Goal: Task Accomplishment & Management: Use online tool/utility

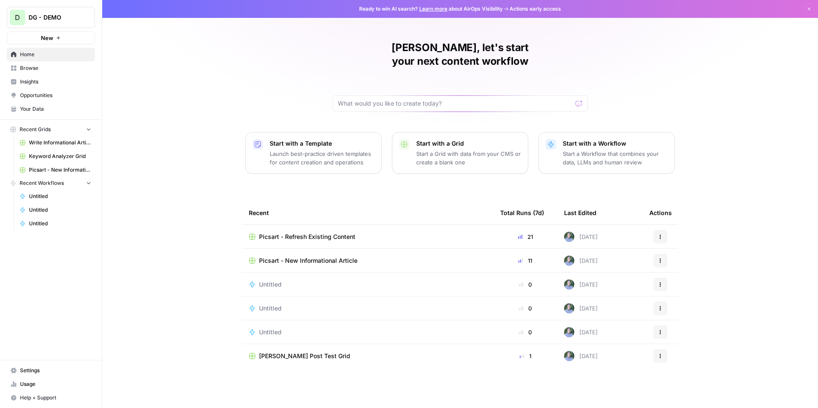
click at [55, 94] on span "Opportunities" at bounding box center [55, 96] width 71 height 8
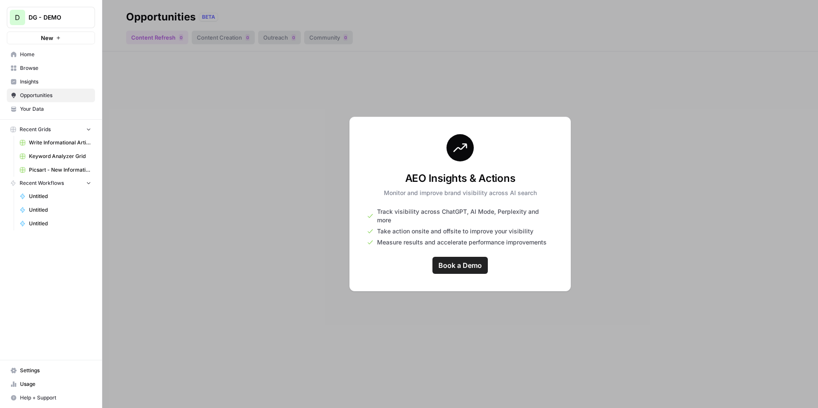
click at [48, 81] on span "Insights" at bounding box center [55, 82] width 71 height 8
click at [55, 70] on span "Browse" at bounding box center [55, 68] width 71 height 8
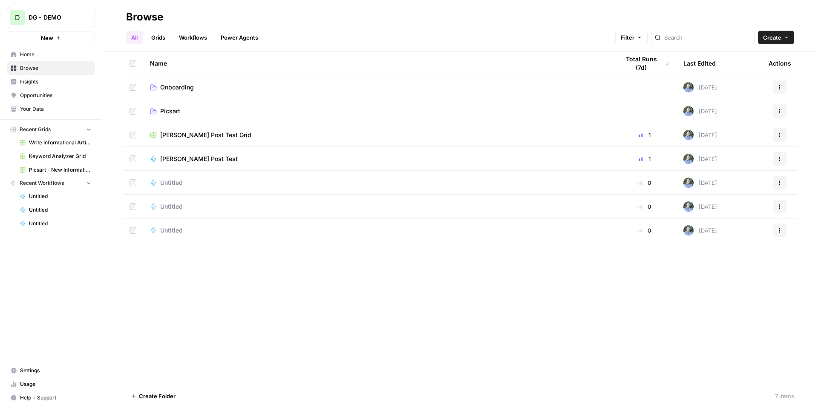
click at [177, 112] on span "Picsart" at bounding box center [170, 111] width 20 height 9
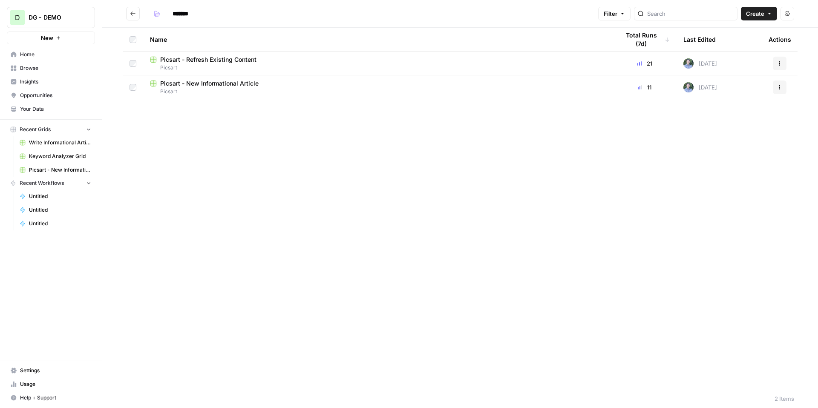
click at [189, 57] on span "Picsart - Refresh Existing Content" at bounding box center [208, 59] width 96 height 9
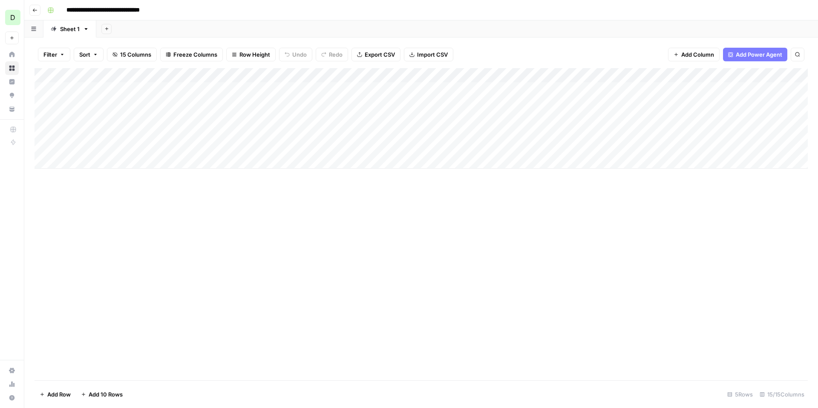
click at [44, 133] on div "Add Column" at bounding box center [421, 118] width 773 height 101
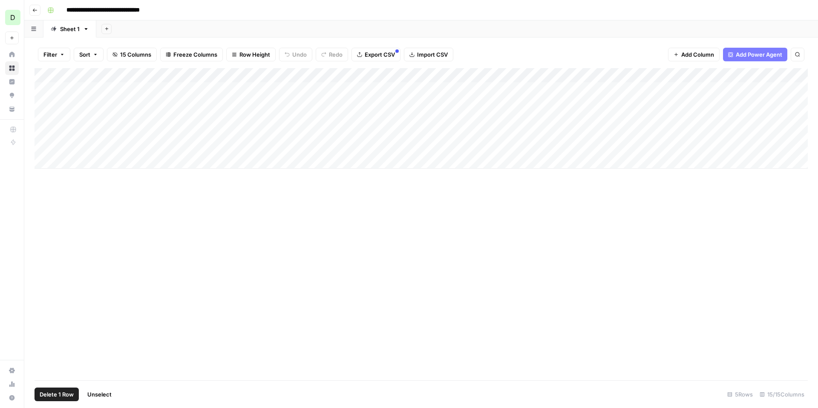
click at [44, 133] on div "Add Column" at bounding box center [421, 118] width 773 height 101
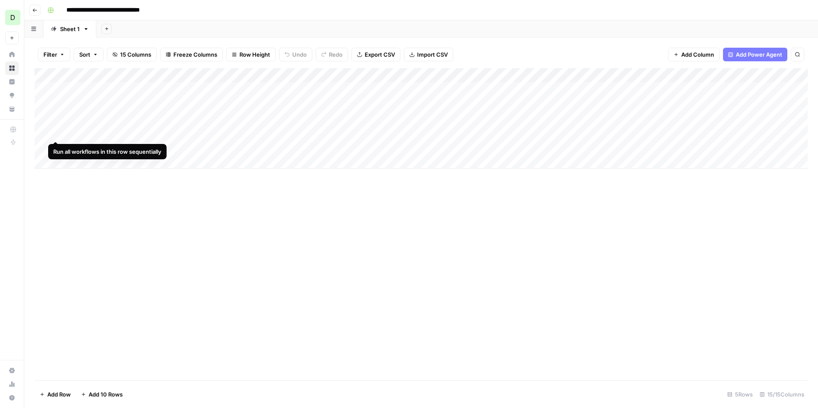
click at [55, 133] on div "Add Column" at bounding box center [421, 118] width 773 height 101
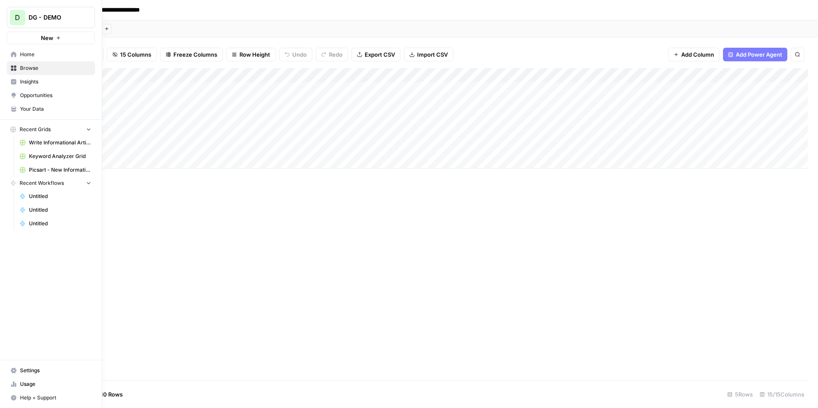
click at [35, 19] on span "DG - DEMO" at bounding box center [55, 17] width 52 height 9
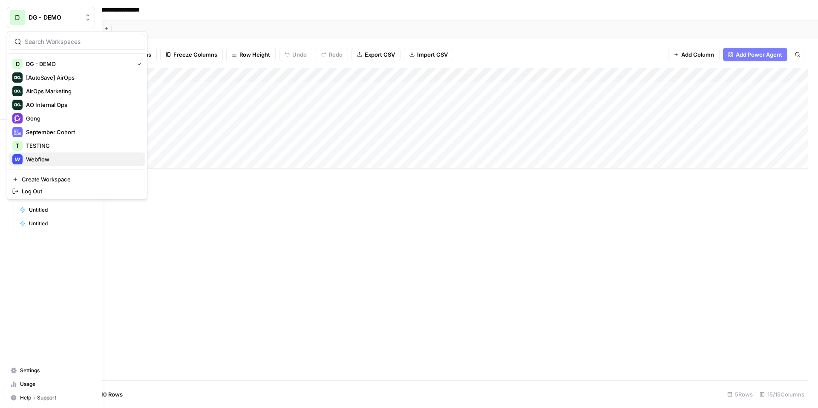
click at [61, 158] on span "Webflow" at bounding box center [82, 159] width 112 height 9
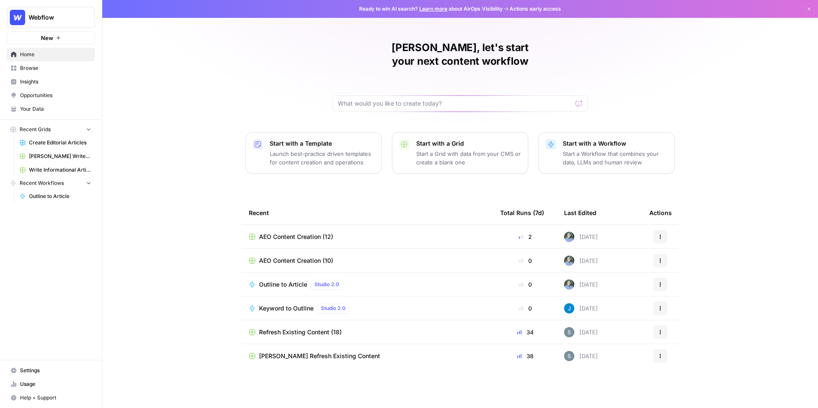
click at [299, 233] on span "AEO Content Creation (12)" at bounding box center [296, 237] width 74 height 9
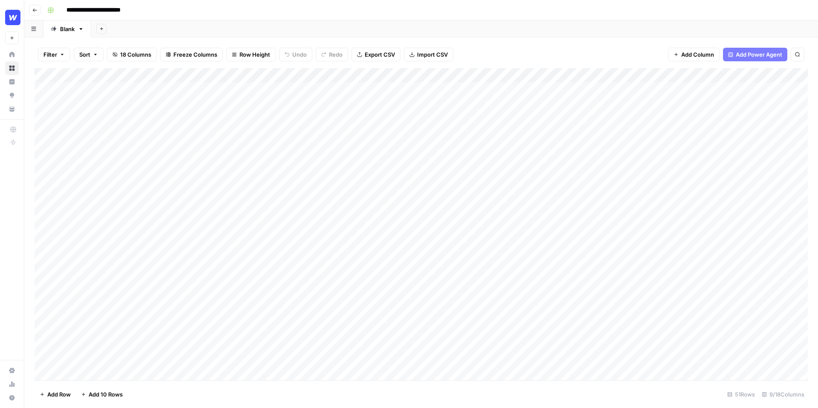
click at [34, 9] on icon "button" at bounding box center [34, 10] width 5 height 5
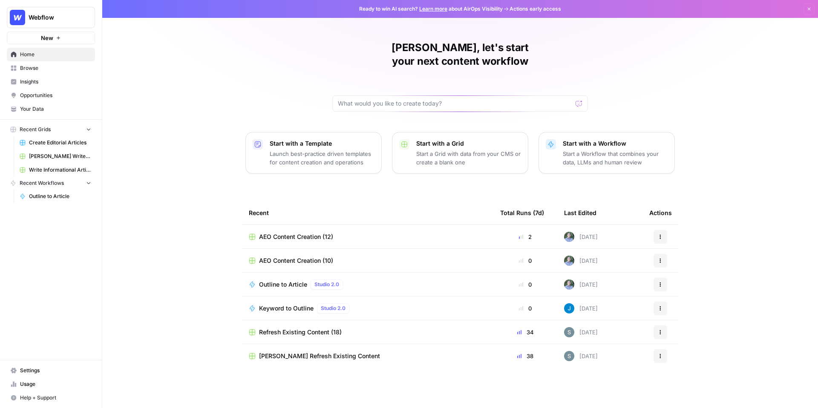
click at [40, 67] on span "Browse" at bounding box center [55, 68] width 71 height 8
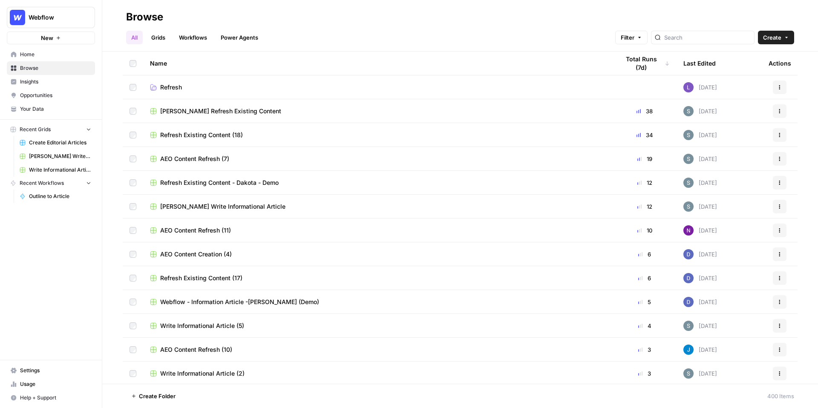
click at [213, 208] on span "Shanil Write Informational Article" at bounding box center [222, 206] width 125 height 9
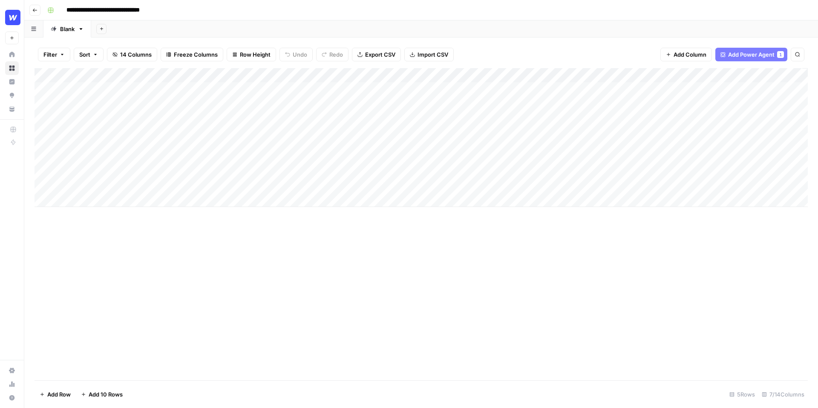
click at [33, 6] on button "Go back" at bounding box center [34, 10] width 11 height 11
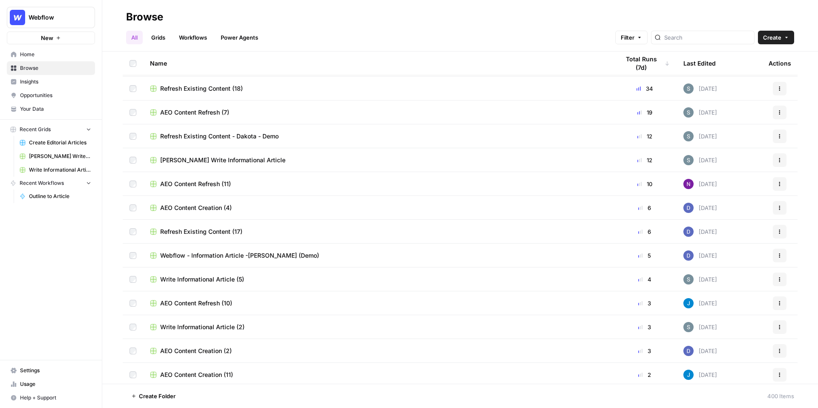
scroll to position [48, 0]
click at [219, 276] on span "Write Informational Article (5)" at bounding box center [202, 278] width 84 height 9
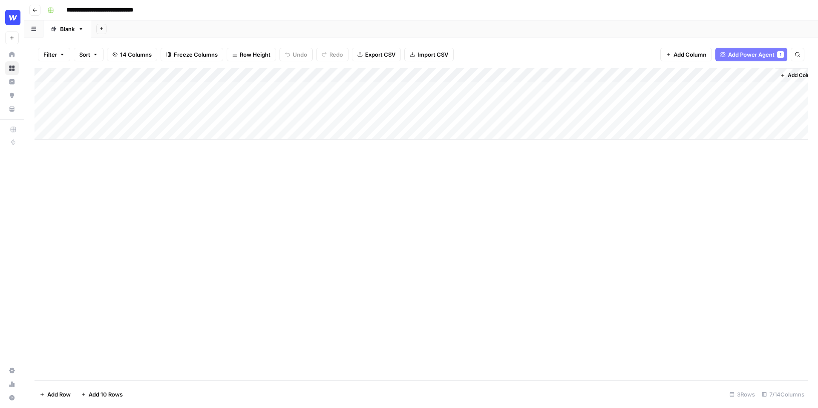
click at [34, 8] on icon "button" at bounding box center [34, 10] width 5 height 5
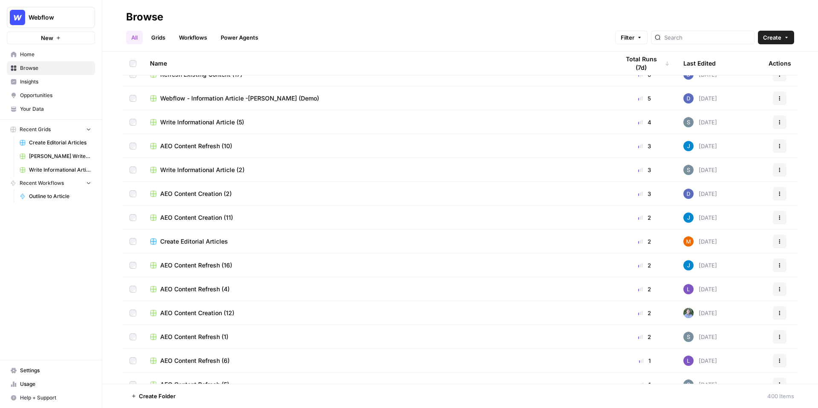
scroll to position [208, 0]
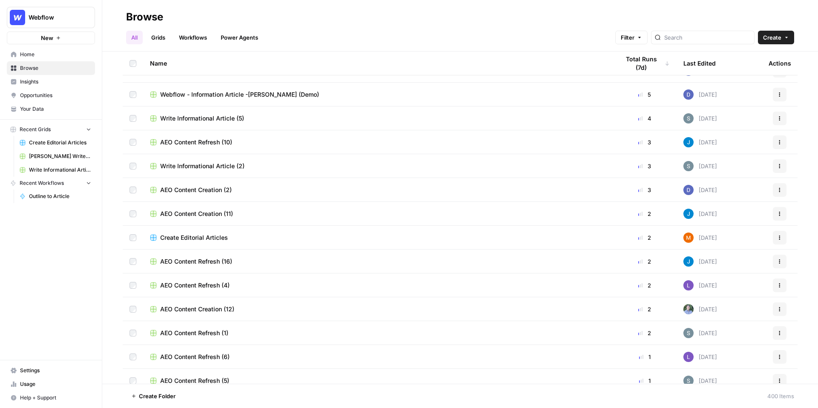
click at [195, 234] on span "Create Editorial Articles" at bounding box center [194, 238] width 68 height 9
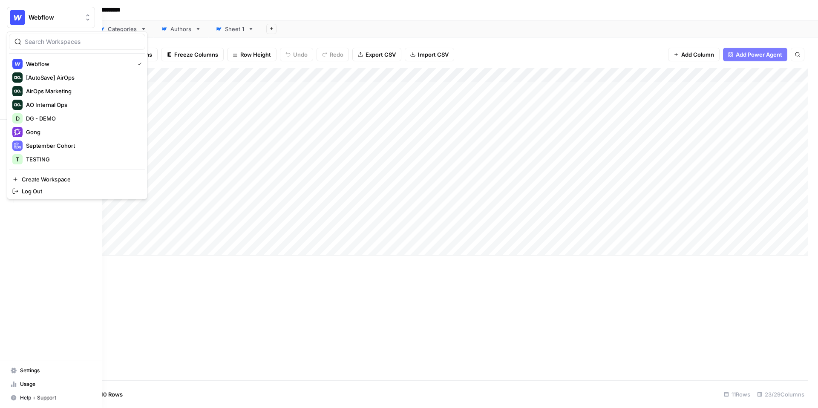
click at [36, 25] on button "Webflow" at bounding box center [51, 17] width 88 height 21
click at [68, 124] on button "D DG - DEMO" at bounding box center [77, 119] width 136 height 14
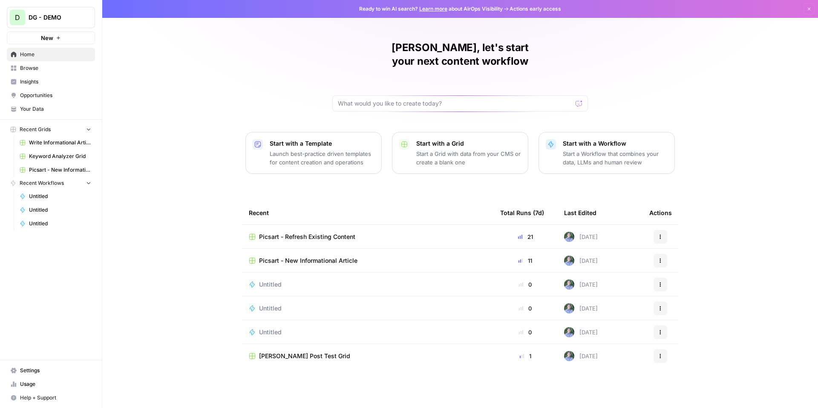
click at [52, 71] on span "Browse" at bounding box center [55, 68] width 71 height 8
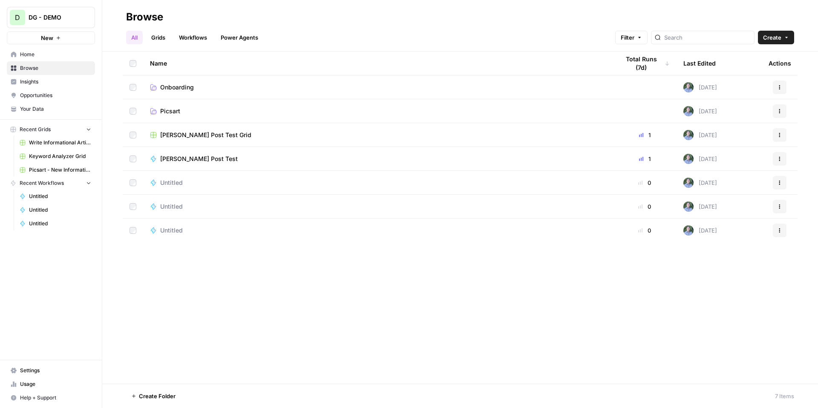
click at [44, 108] on span "Your Data" at bounding box center [55, 109] width 71 height 8
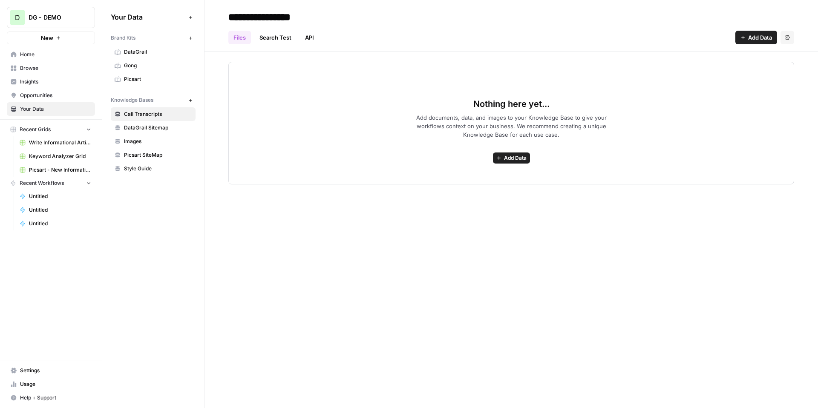
click at [150, 80] on span "Picsart" at bounding box center [158, 79] width 68 height 8
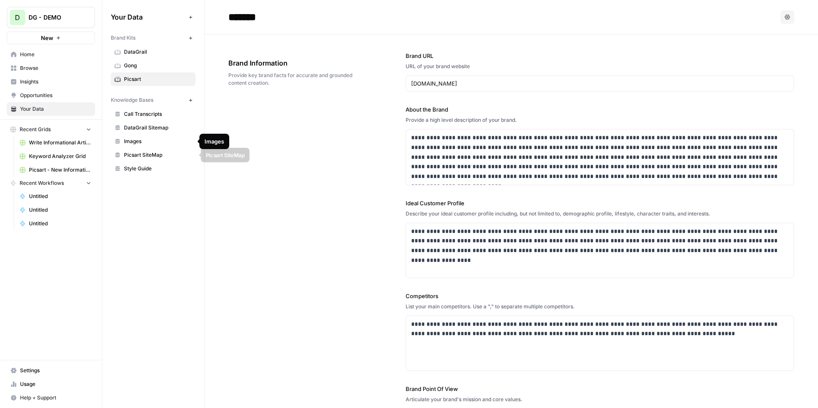
click at [159, 159] on span "Picsart SiteMap" at bounding box center [158, 155] width 68 height 8
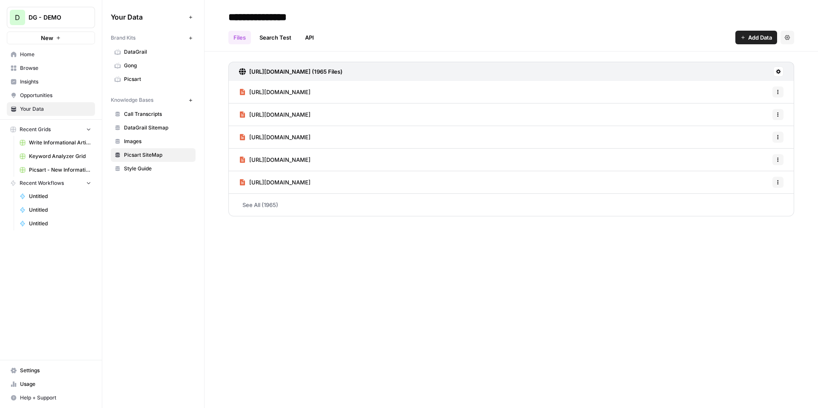
click at [45, 66] on span "Browse" at bounding box center [55, 68] width 71 height 8
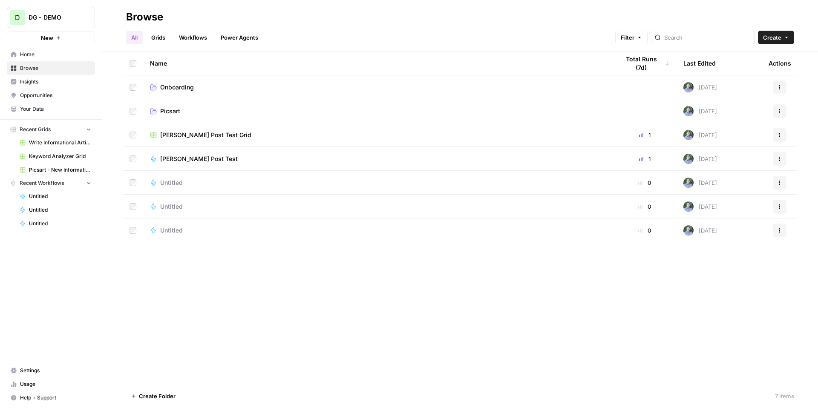
click at [174, 110] on span "Picsart" at bounding box center [170, 111] width 20 height 9
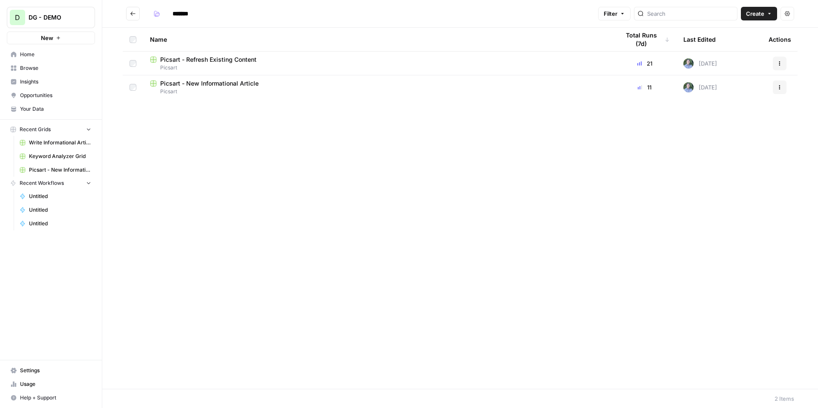
click at [216, 86] on span "Picsart - New Informational Article" at bounding box center [209, 83] width 98 height 9
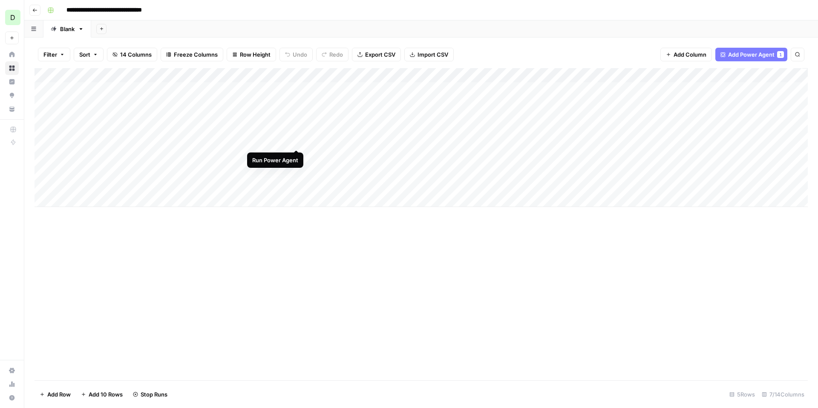
click at [296, 133] on div "Add Column" at bounding box center [421, 137] width 773 height 139
click at [493, 153] on div "Add Column" at bounding box center [421, 137] width 773 height 139
click at [793, 91] on div "Add Column" at bounding box center [421, 137] width 773 height 139
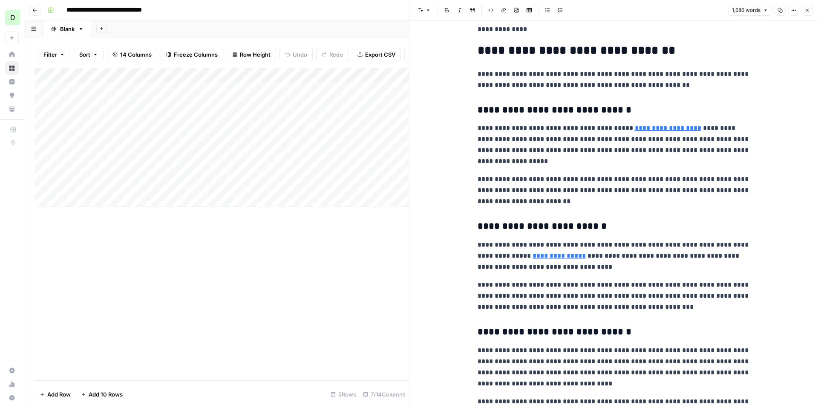
scroll to position [584, 0]
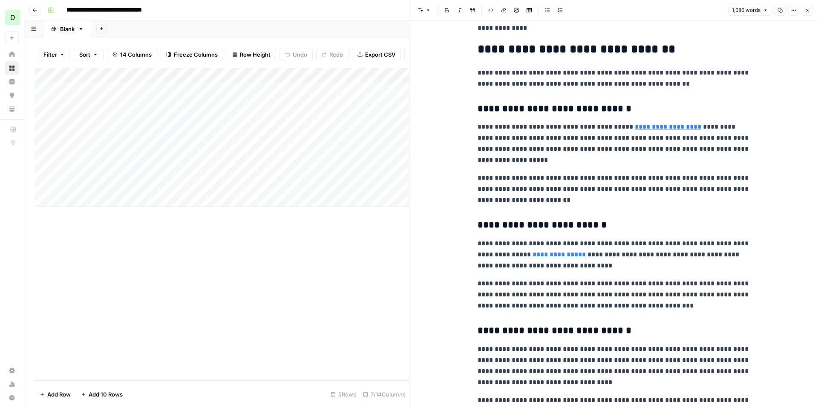
click at [305, 238] on div "Add Column" at bounding box center [222, 224] width 375 height 312
click at [806, 9] on icon "button" at bounding box center [807, 10] width 5 height 5
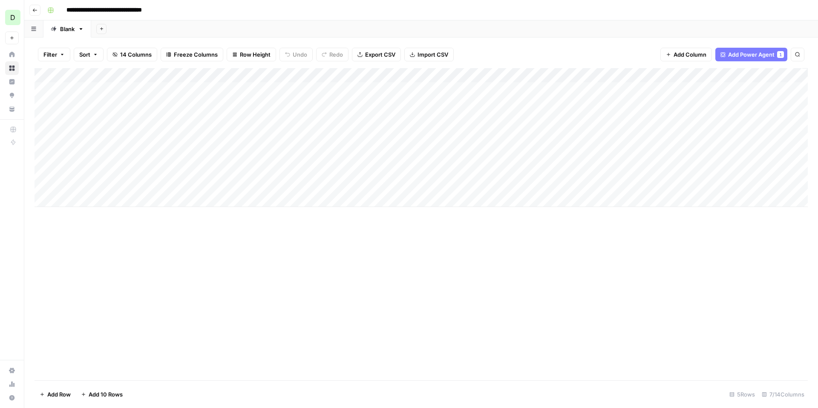
click at [35, 9] on icon "button" at bounding box center [34, 10] width 5 height 5
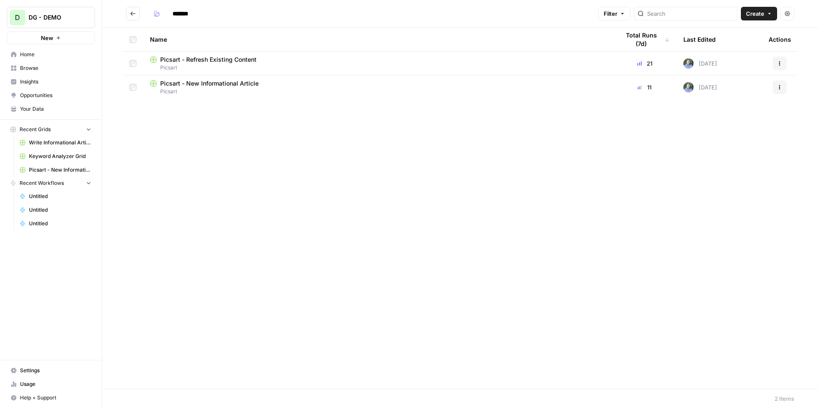
click at [236, 64] on span "Picsart" at bounding box center [378, 68] width 456 height 8
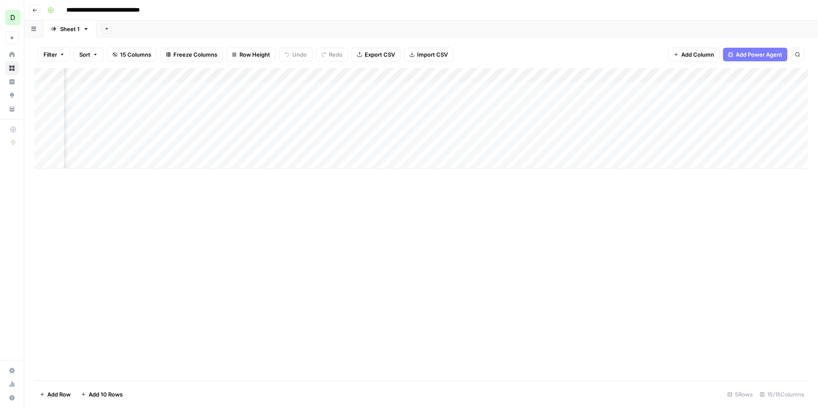
scroll to position [0, 141]
click at [683, 90] on div "Add Column" at bounding box center [421, 118] width 773 height 101
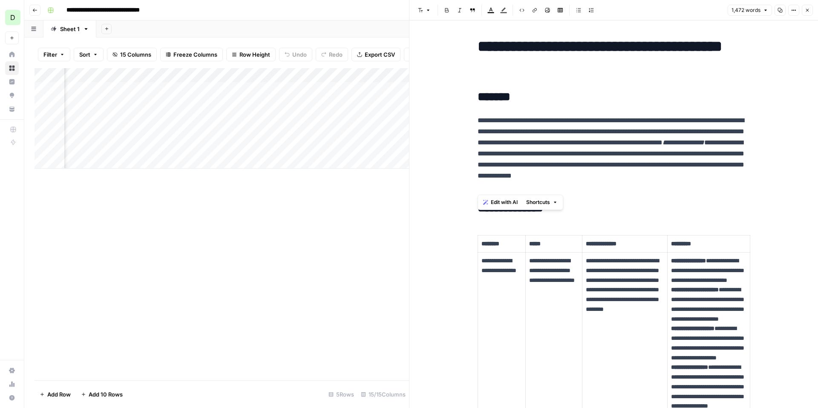
drag, startPoint x: 645, startPoint y: 188, endPoint x: 471, endPoint y: 122, distance: 185.4
click at [658, 154] on p "**********" at bounding box center [614, 154] width 273 height 78
click at [806, 11] on icon "button" at bounding box center [807, 10] width 5 height 5
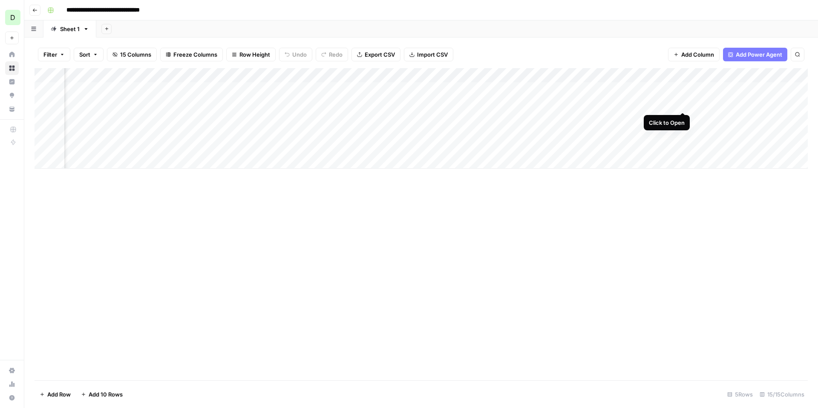
click at [683, 105] on div "Add Column" at bounding box center [421, 118] width 773 height 101
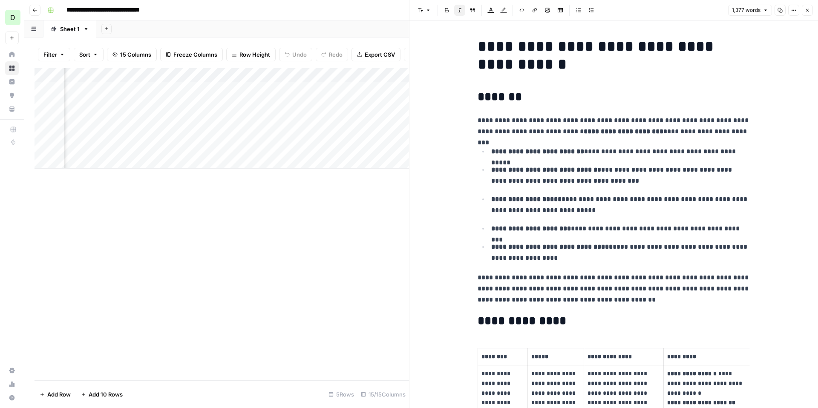
click at [805, 9] on icon "button" at bounding box center [807, 10] width 5 height 5
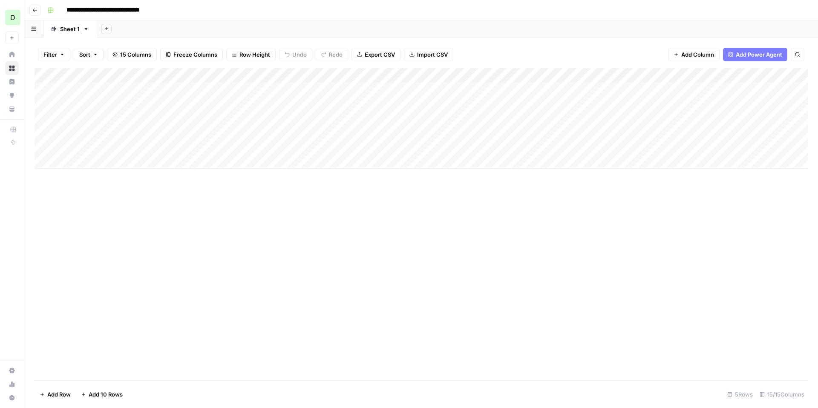
click at [153, 103] on div "Add Column" at bounding box center [421, 118] width 773 height 101
click at [203, 103] on div "Add Column" at bounding box center [421, 118] width 773 height 101
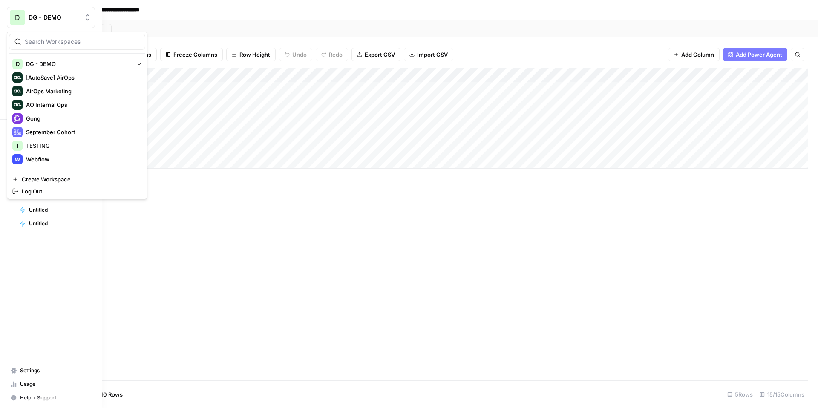
click at [45, 20] on span "DG - DEMO" at bounding box center [55, 17] width 52 height 9
click at [57, 157] on span "Webflow" at bounding box center [82, 159] width 112 height 9
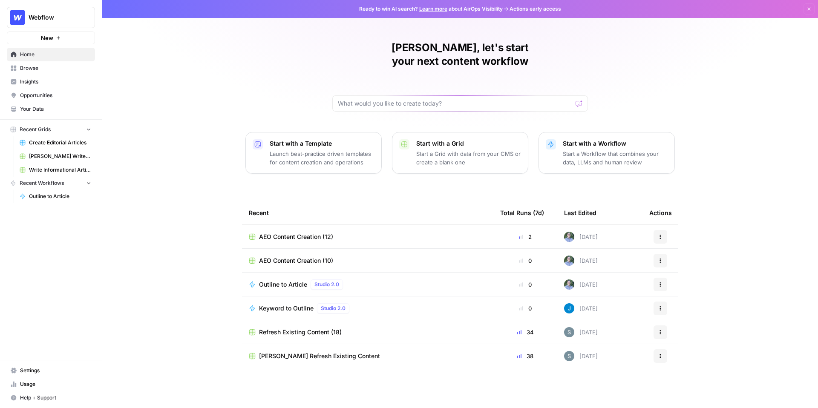
click at [63, 144] on span "Create Editorial Articles" at bounding box center [60, 143] width 62 height 8
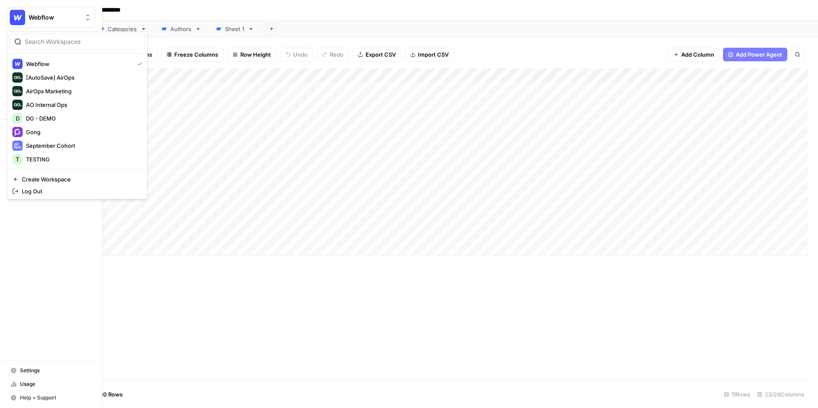
click at [43, 23] on button "Webflow" at bounding box center [51, 17] width 88 height 21
click at [54, 120] on span "DG - DEMO" at bounding box center [82, 118] width 112 height 9
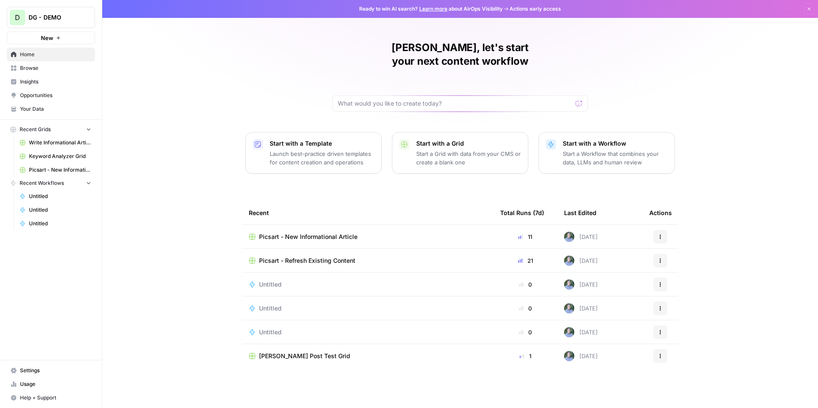
click at [300, 233] on span "Picsart - New Informational Article" at bounding box center [308, 237] width 98 height 9
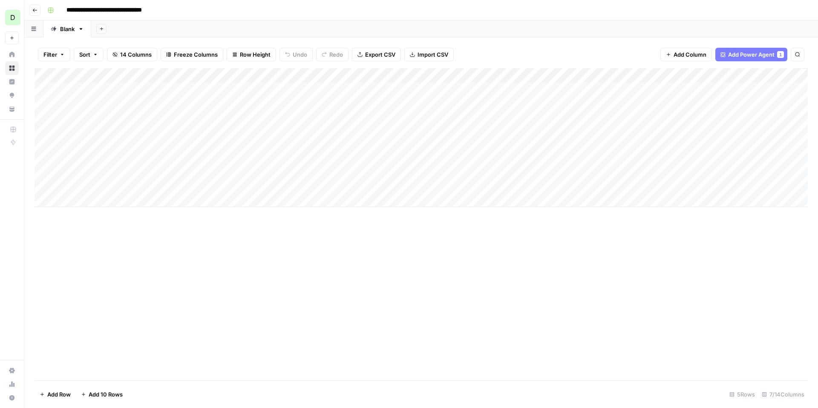
scroll to position [0, 42]
click at [782, 72] on span "Add Column" at bounding box center [788, 76] width 30 height 8
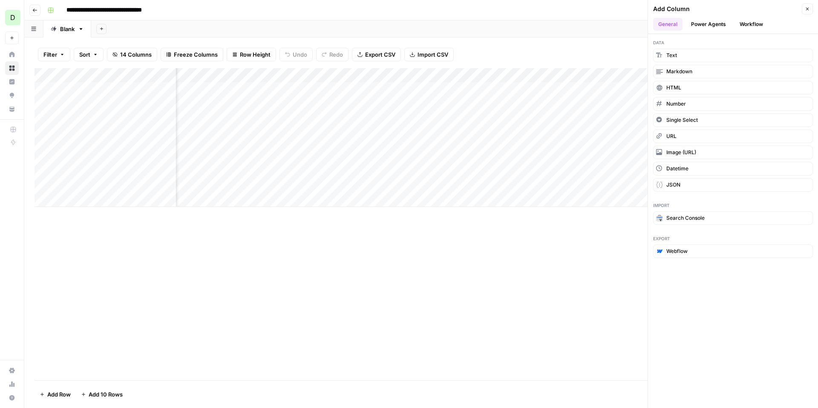
click at [695, 122] on span "Single Select" at bounding box center [682, 120] width 32 height 8
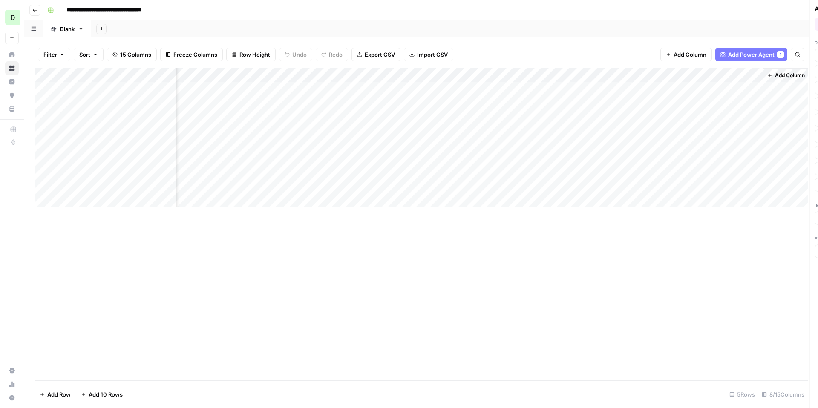
scroll to position [0, 118]
click at [719, 75] on div "Add Column" at bounding box center [421, 137] width 773 height 139
click at [719, 75] on div at bounding box center [721, 76] width 77 height 17
drag, startPoint x: 733, startPoint y: 76, endPoint x: 506, endPoint y: 75, distance: 227.1
click at [506, 75] on body "**********" at bounding box center [409, 204] width 818 height 408
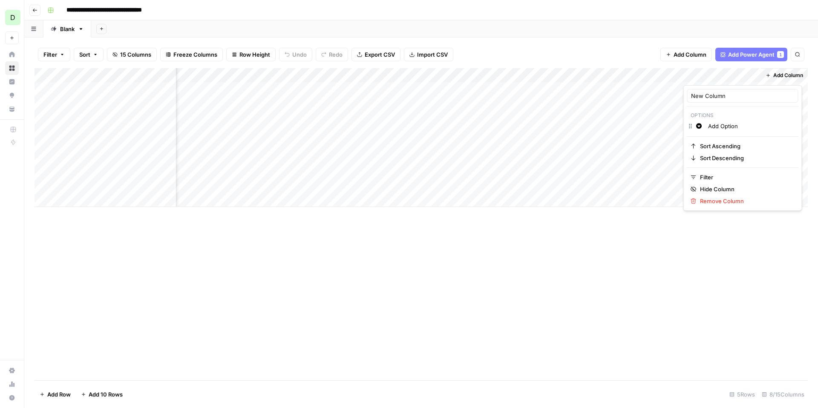
click at [591, 43] on div "Filter Sort 15 Columns Freeze Columns Row Height Undo Redo Export CSV Import CS…" at bounding box center [421, 54] width 773 height 27
drag, startPoint x: 736, startPoint y: 76, endPoint x: 340, endPoint y: 70, distance: 396.3
click at [340, 70] on div "Add Column" at bounding box center [421, 137] width 773 height 139
drag, startPoint x: 433, startPoint y: 78, endPoint x: 202, endPoint y: 78, distance: 230.9
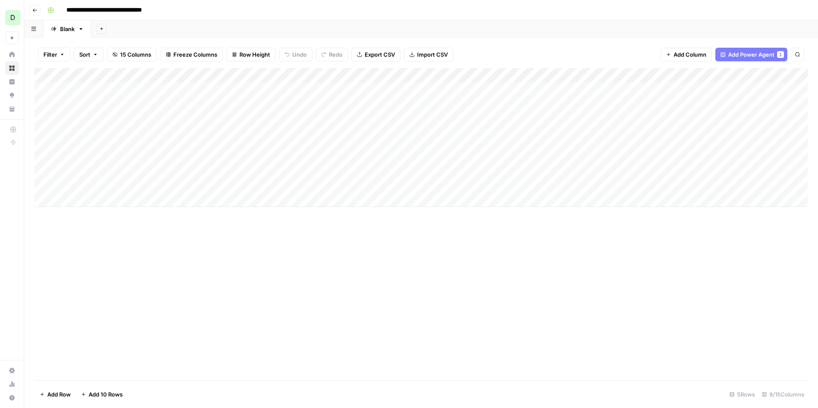
click at [202, 78] on div "Add Column" at bounding box center [421, 137] width 773 height 139
click at [245, 75] on div "Add Column" at bounding box center [421, 137] width 773 height 139
drag, startPoint x: 222, startPoint y: 94, endPoint x: 159, endPoint y: 90, distance: 62.4
click at [159, 90] on body "**********" at bounding box center [409, 204] width 818 height 408
click at [184, 94] on input "New Column" at bounding box center [236, 96] width 104 height 9
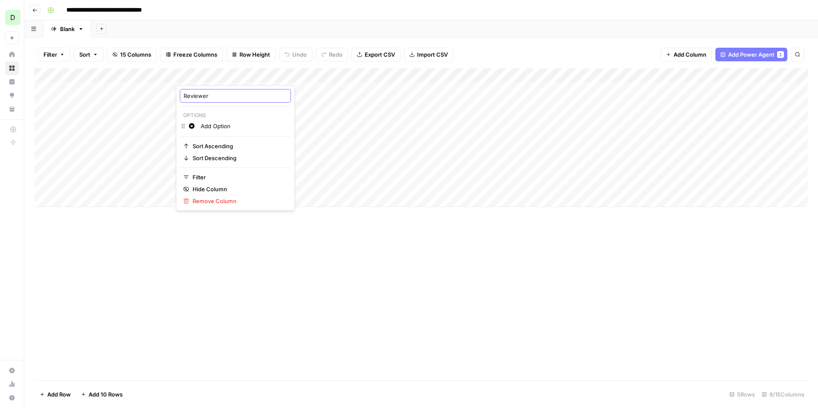
type input "Reviewer"
click at [214, 74] on div "Add Column" at bounding box center [421, 137] width 773 height 139
click at [213, 126] on input "Add Option" at bounding box center [244, 126] width 86 height 9
drag, startPoint x: 239, startPoint y: 125, endPoint x: 166, endPoint y: 125, distance: 73.7
click at [166, 125] on html "**********" at bounding box center [409, 204] width 818 height 408
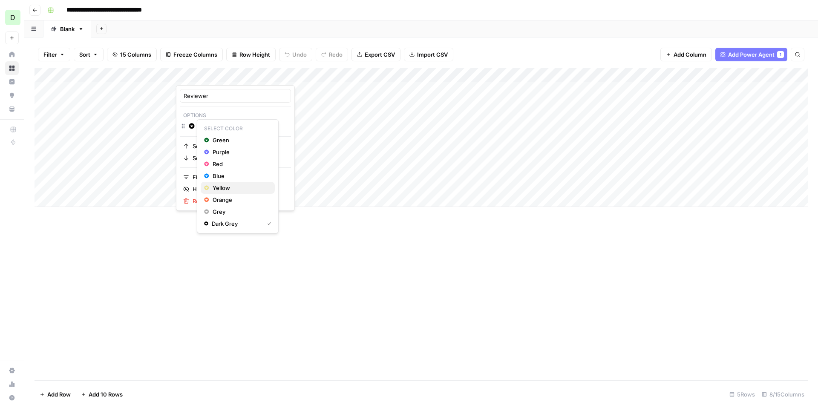
click at [232, 186] on span "Yellow" at bounding box center [240, 188] width 55 height 9
drag, startPoint x: 242, startPoint y: 129, endPoint x: 202, endPoint y: 128, distance: 39.6
click at [202, 128] on input "Add Option" at bounding box center [244, 126] width 86 height 9
type input "R"
drag, startPoint x: 232, startPoint y: 139, endPoint x: 182, endPoint y: 138, distance: 49.9
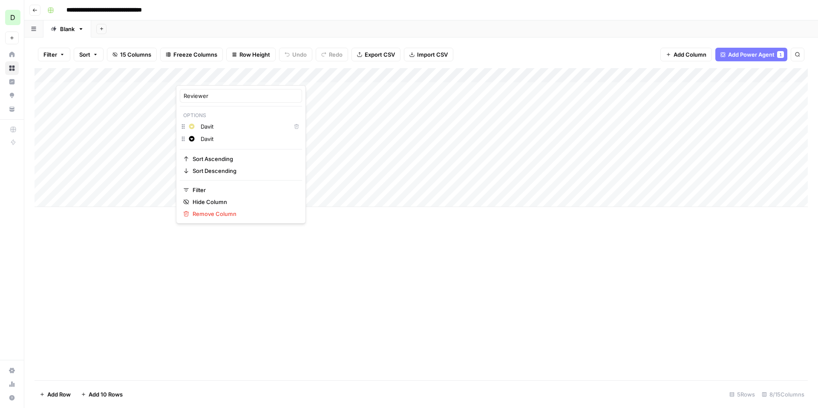
click at [182, 138] on div "Change color Davit" at bounding box center [241, 140] width 122 height 12
drag, startPoint x: 225, startPoint y: 141, endPoint x: 200, endPoint y: 140, distance: 24.7
click at [201, 140] on input "Davit" at bounding box center [250, 139] width 98 height 9
drag, startPoint x: 216, startPoint y: 149, endPoint x: 196, endPoint y: 149, distance: 20.0
click at [193, 149] on div "Change color Beth" at bounding box center [241, 153] width 122 height 12
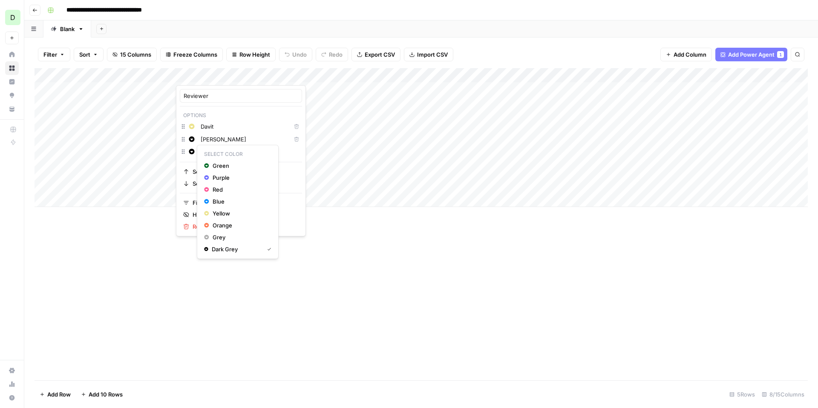
click at [193, 149] on icon "button" at bounding box center [192, 152] width 6 height 6
drag, startPoint x: 215, startPoint y: 153, endPoint x: 201, endPoint y: 151, distance: 14.2
click at [201, 151] on input "Beth" at bounding box center [250, 151] width 98 height 9
type input "Diana"
click at [144, 262] on div "Add Column" at bounding box center [421, 224] width 773 height 312
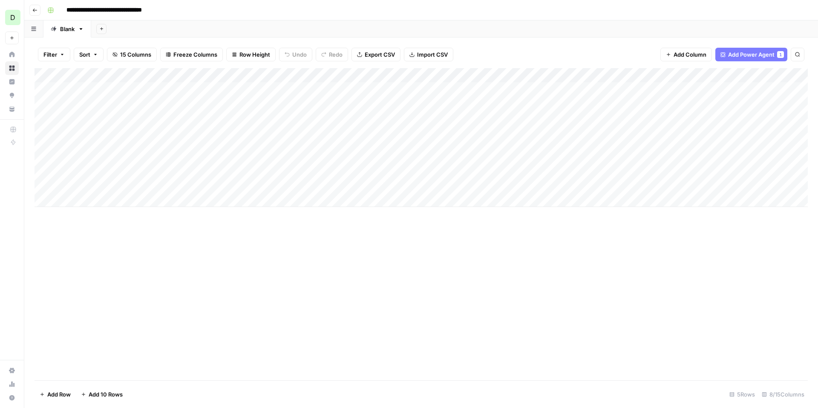
click at [204, 92] on div "Add Column" at bounding box center [421, 137] width 773 height 139
click at [213, 94] on div "Add Column" at bounding box center [421, 137] width 773 height 139
click at [216, 125] on div "Davit" at bounding box center [223, 122] width 85 height 15
click at [194, 121] on button "Davit" at bounding box center [199, 122] width 20 height 10
click at [206, 114] on div "Add Column" at bounding box center [421, 137] width 773 height 139
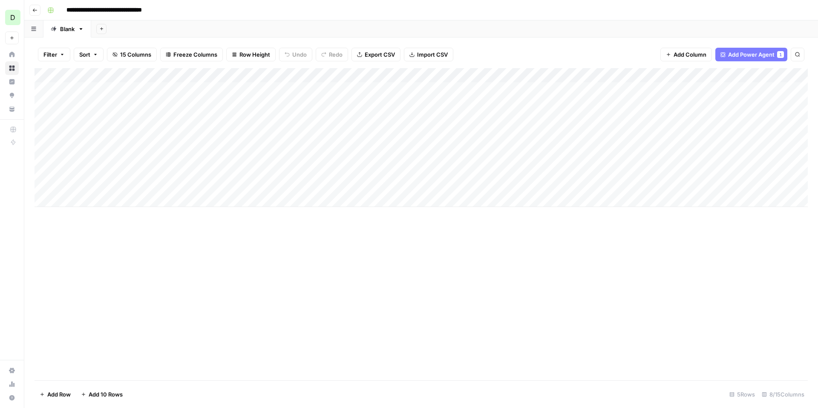
click at [206, 114] on div "Add Column" at bounding box center [421, 137] width 773 height 139
click at [202, 163] on button "Beth" at bounding box center [215, 160] width 52 height 10
click at [209, 252] on div "Add Column" at bounding box center [421, 224] width 773 height 312
click at [304, 32] on div "Add Sheet" at bounding box center [454, 28] width 727 height 17
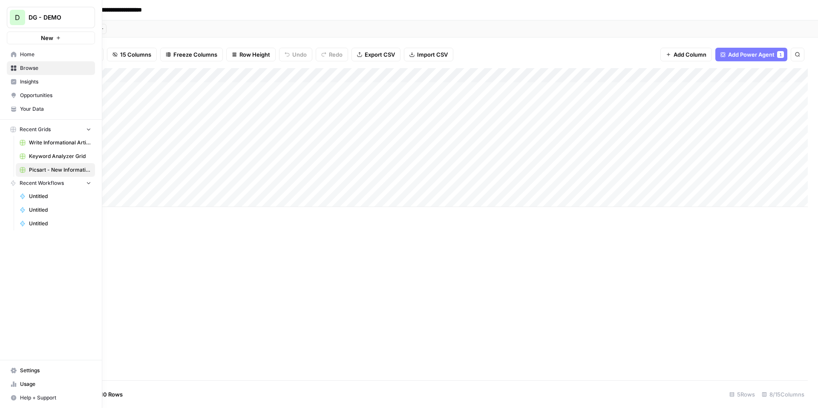
click at [58, 80] on span "Insights" at bounding box center [55, 82] width 71 height 8
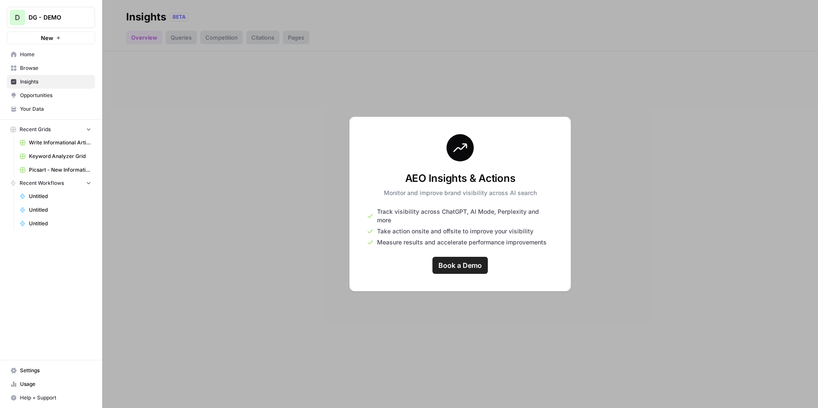
click at [60, 24] on button "D DG - DEMO" at bounding box center [51, 17] width 88 height 21
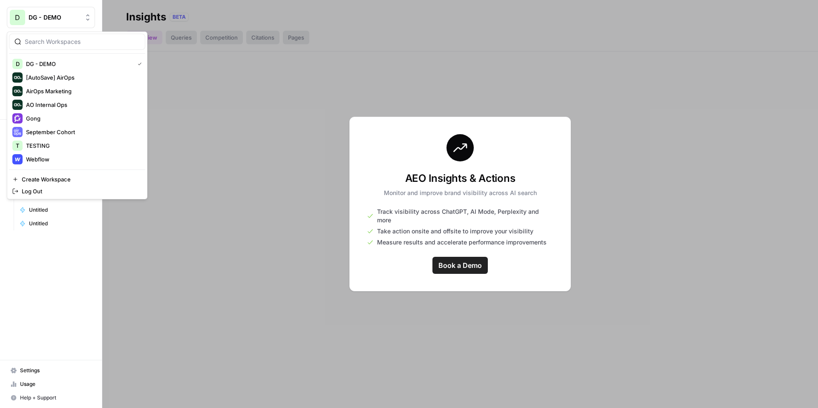
click at [84, 4] on div "D DG - DEMO New" at bounding box center [51, 22] width 102 height 44
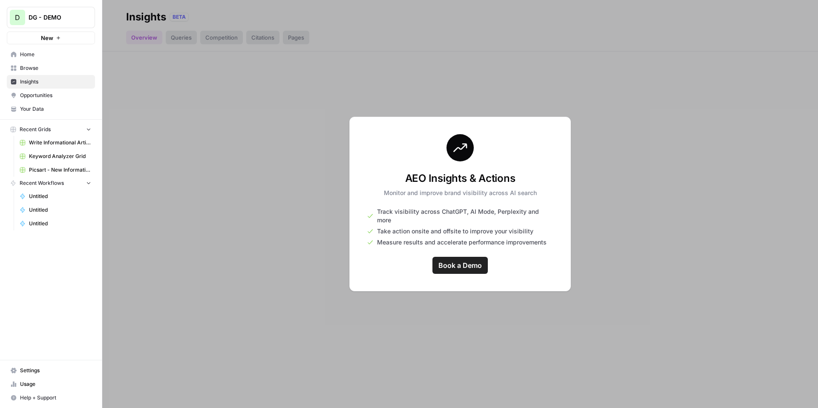
click at [65, 16] on span "DG - DEMO" at bounding box center [55, 17] width 52 height 9
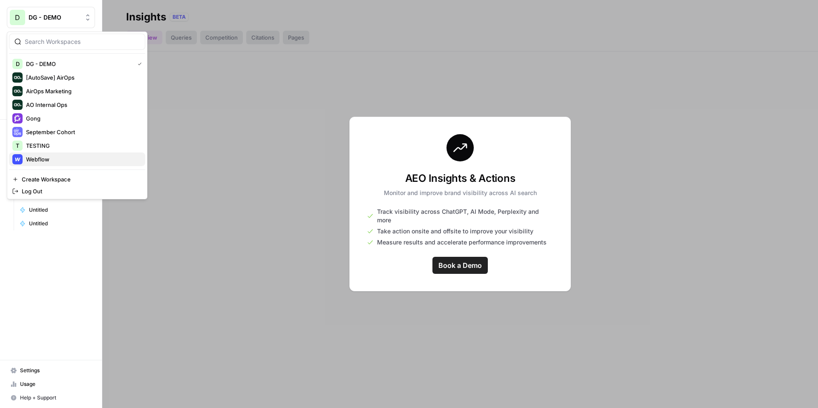
click at [59, 164] on div "Webflow" at bounding box center [77, 159] width 130 height 10
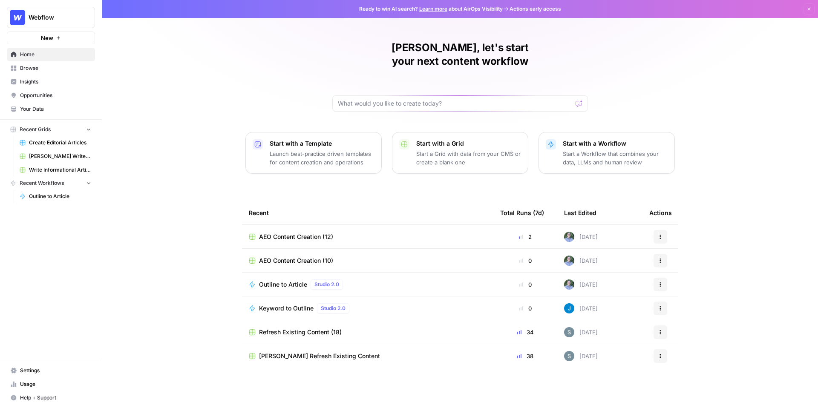
click at [51, 86] on link "Insights" at bounding box center [51, 82] width 88 height 14
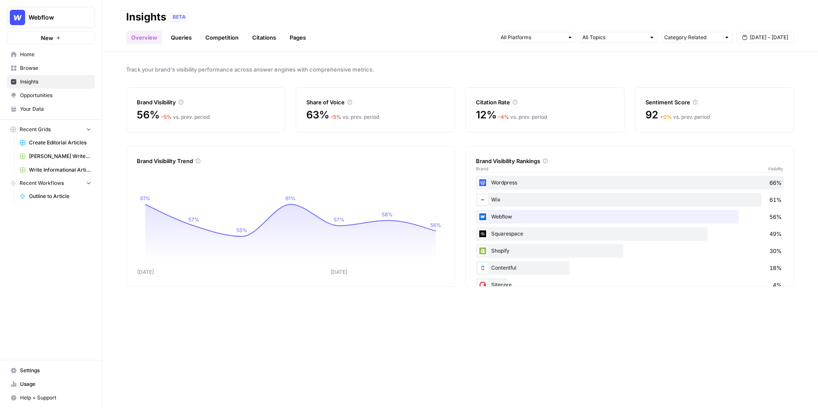
click at [187, 33] on link "Queries" at bounding box center [181, 38] width 31 height 14
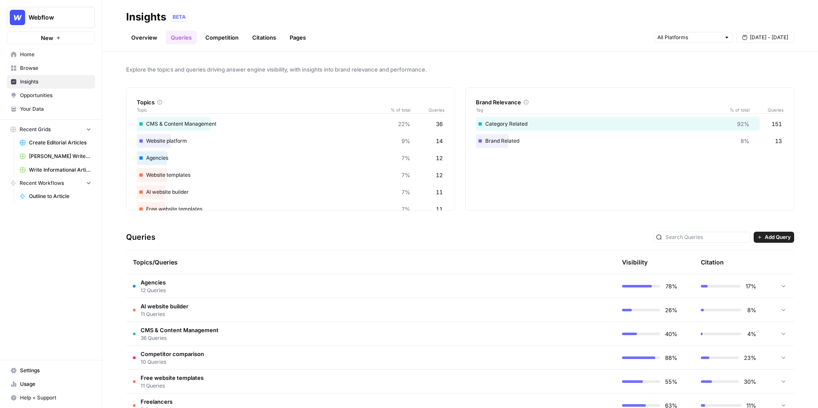
click at [370, 285] on td "Agencies 12 Queries" at bounding box center [330, 285] width 408 height 23
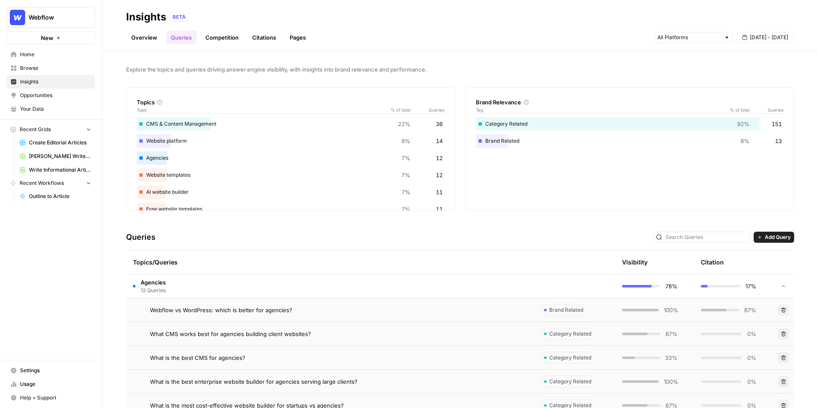
scroll to position [190, 0]
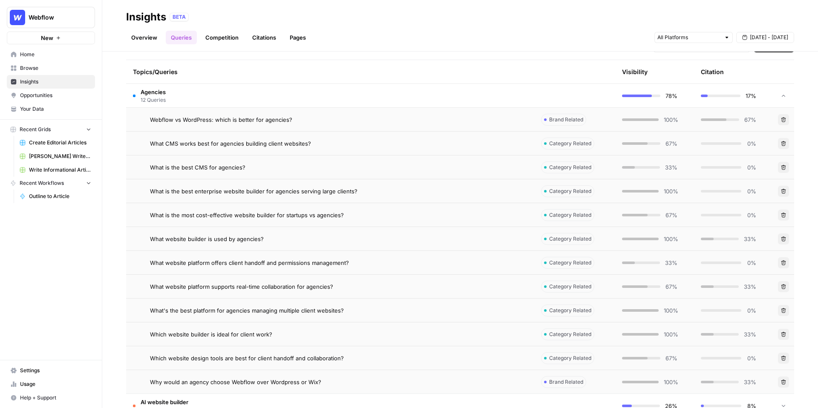
click at [292, 122] on div "Webflow vs WordPress: which is better for agencies?" at bounding box center [339, 119] width 378 height 9
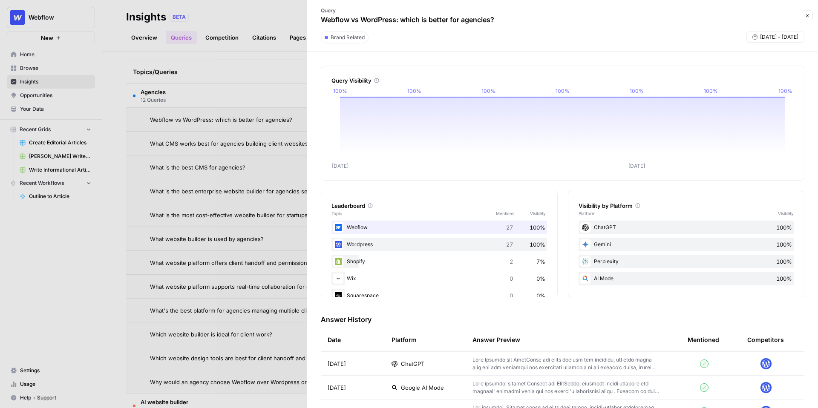
click at [805, 20] on button "Close" at bounding box center [807, 15] width 11 height 11
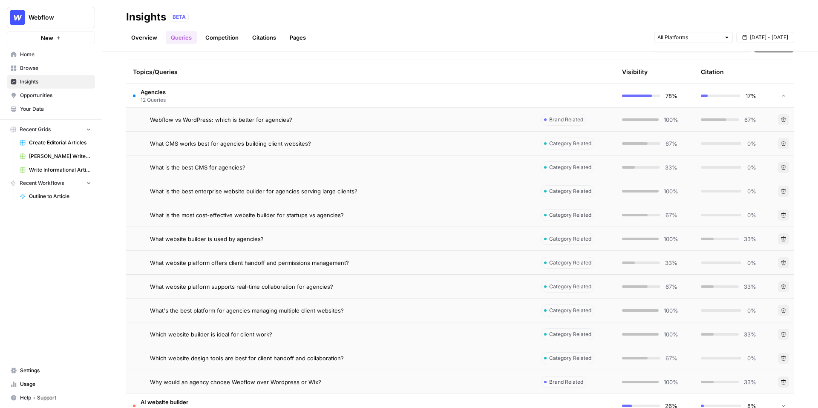
click at [58, 94] on span "Opportunities" at bounding box center [55, 96] width 71 height 8
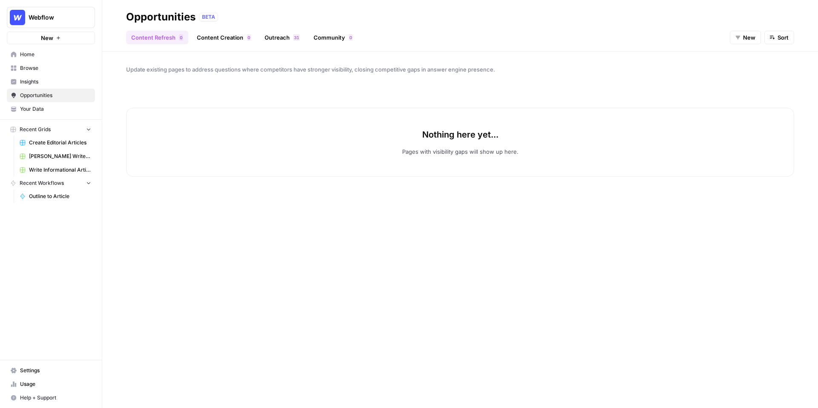
click at [228, 43] on link "Content Creation 0" at bounding box center [224, 38] width 64 height 14
click at [277, 36] on link "Outreach 1 3" at bounding box center [282, 38] width 46 height 14
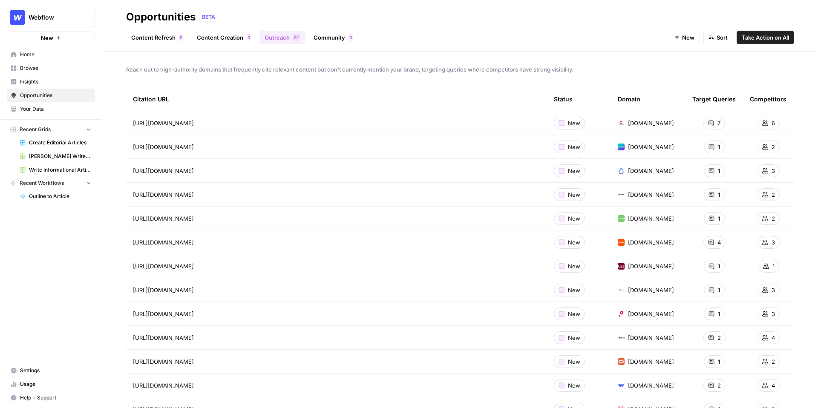
click at [223, 32] on link "Content Creation 0" at bounding box center [224, 38] width 64 height 14
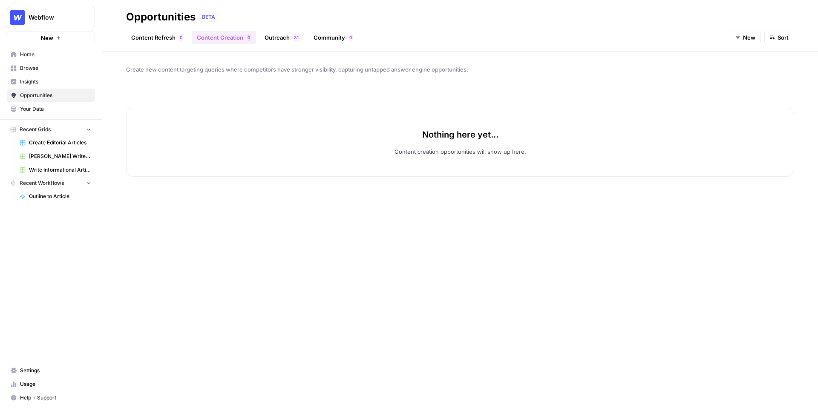
click at [167, 37] on link "Content Refresh 0" at bounding box center [157, 38] width 62 height 14
click at [35, 24] on button "Webflow" at bounding box center [51, 17] width 88 height 21
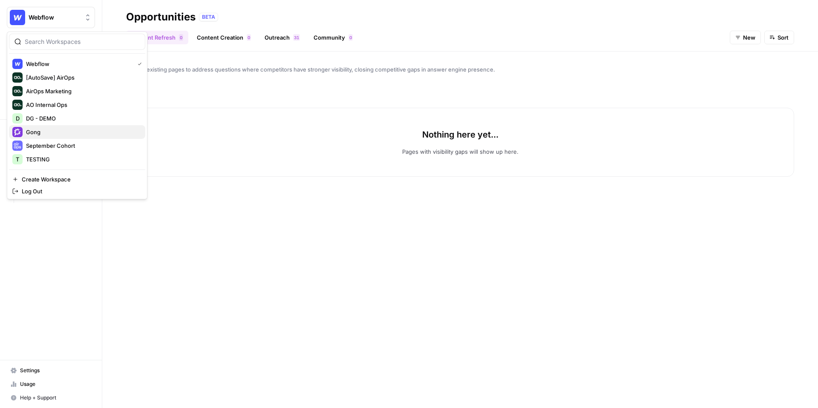
click at [74, 133] on span "Gong" at bounding box center [82, 132] width 112 height 9
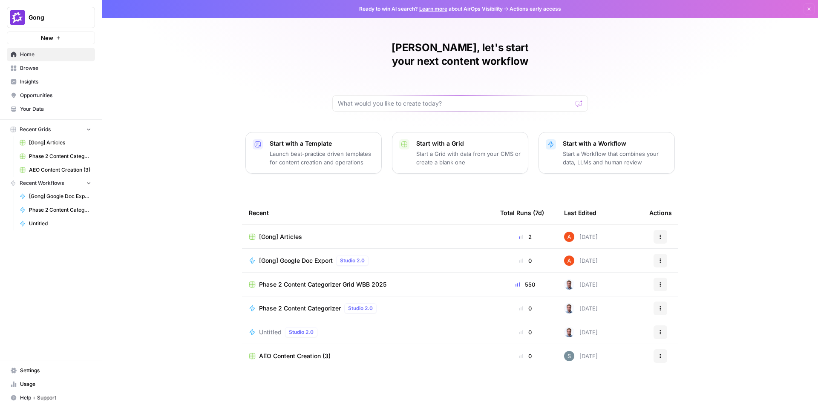
click at [46, 96] on span "Opportunities" at bounding box center [55, 96] width 71 height 8
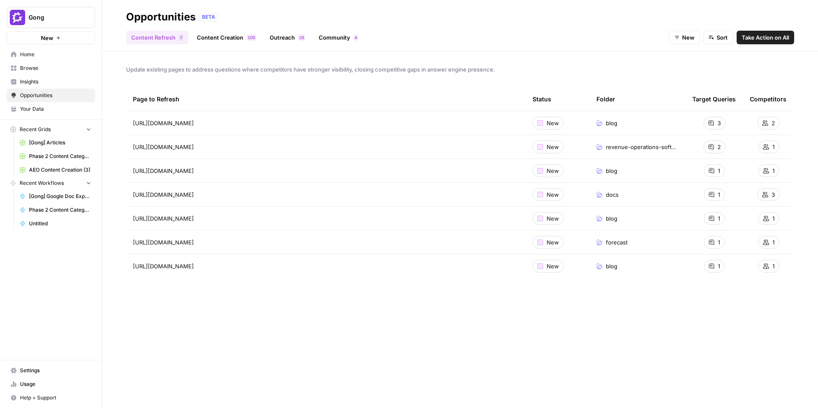
click at [231, 41] on link "Content Creation 0 0 1" at bounding box center [226, 38] width 69 height 14
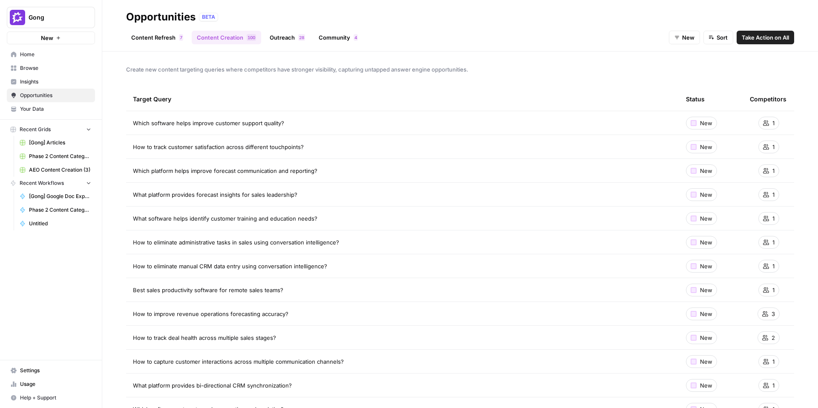
click at [167, 34] on link "Content Refresh 7" at bounding box center [157, 38] width 62 height 14
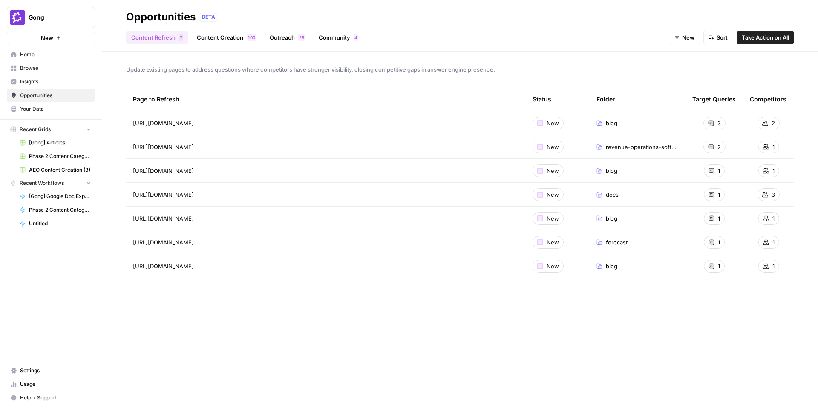
click at [47, 57] on span "Home" at bounding box center [55, 55] width 71 height 8
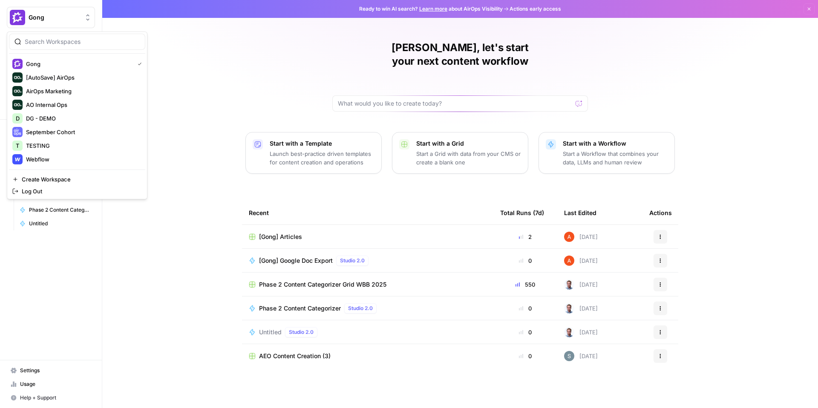
click at [62, 21] on span "Gong" at bounding box center [55, 17] width 52 height 9
click at [199, 71] on div "[PERSON_NAME], let's start your next content workflow Start with a Template Lau…" at bounding box center [460, 204] width 716 height 408
click at [82, 25] on button "Gong" at bounding box center [51, 17] width 88 height 21
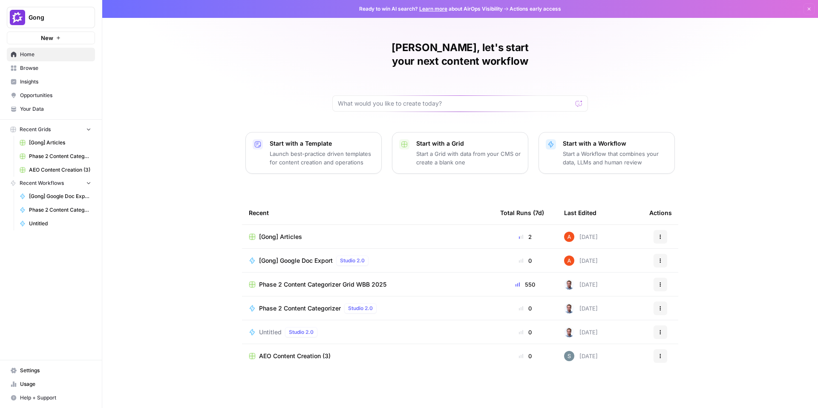
click at [220, 49] on div "[PERSON_NAME], let's start your next content workflow Start with a Template Lau…" at bounding box center [460, 204] width 716 height 408
click at [51, 69] on span "Browse" at bounding box center [55, 68] width 71 height 8
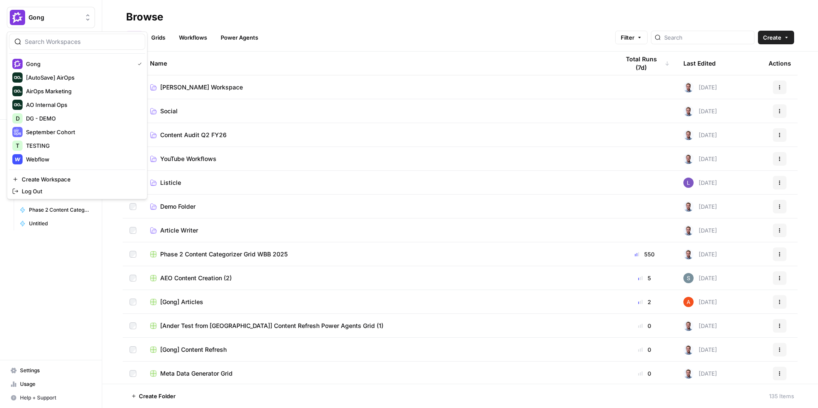
click at [53, 26] on button "Gong" at bounding box center [51, 17] width 88 height 21
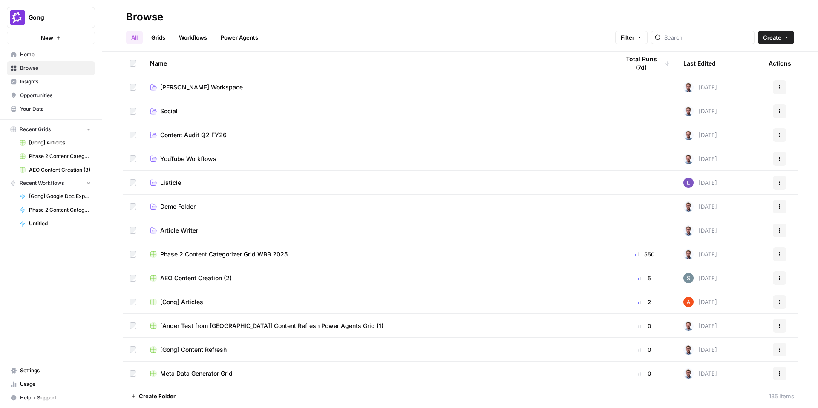
click at [288, 23] on div "Browse" at bounding box center [460, 17] width 668 height 14
click at [75, 20] on span "Gong" at bounding box center [55, 17] width 52 height 9
click at [107, 10] on header "Browse All Grids Workflows Power Agents Filter Create" at bounding box center [460, 26] width 716 height 52
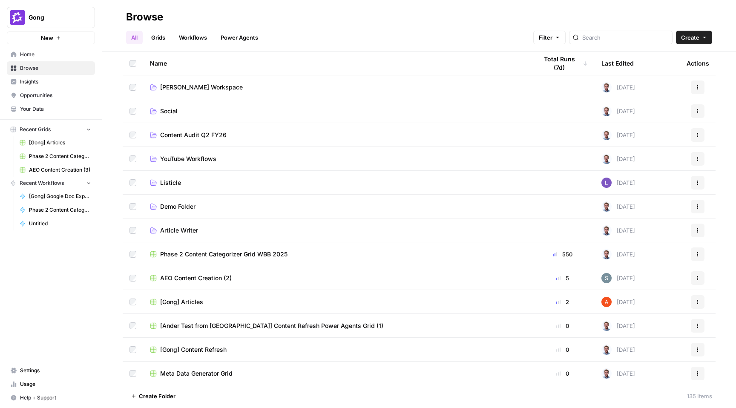
click at [40, 15] on span "Gong" at bounding box center [55, 17] width 52 height 9
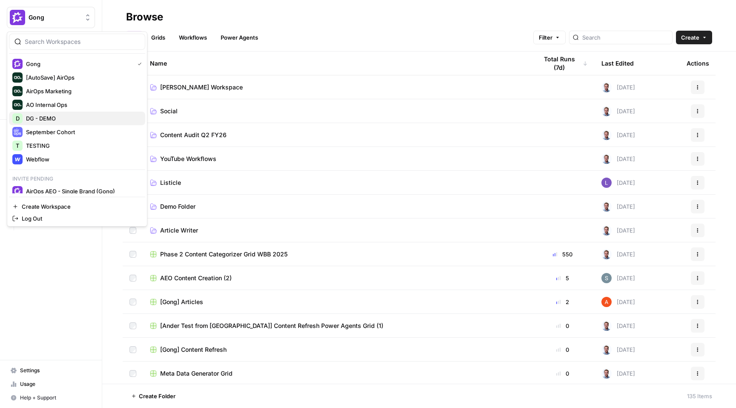
click at [73, 121] on span "DG - DEMO" at bounding box center [82, 118] width 112 height 9
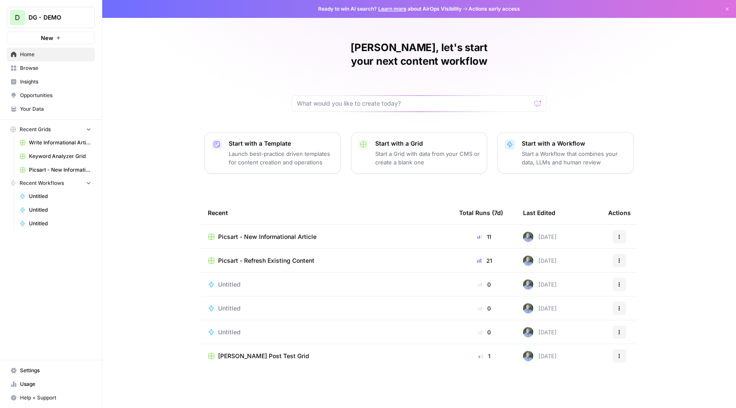
click at [52, 69] on span "Browse" at bounding box center [55, 68] width 71 height 8
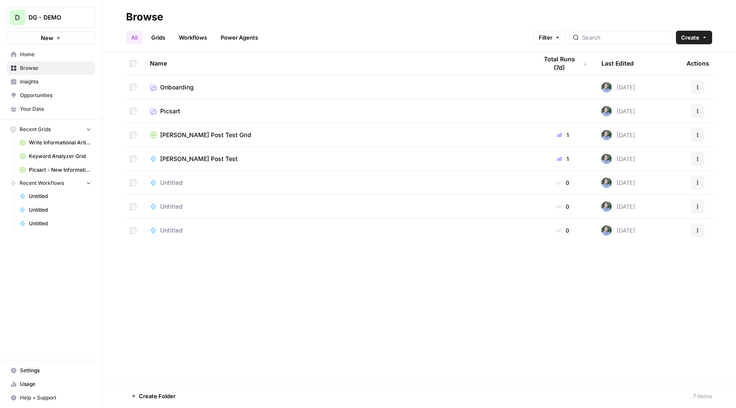
click at [163, 110] on span "Picsart" at bounding box center [170, 111] width 20 height 9
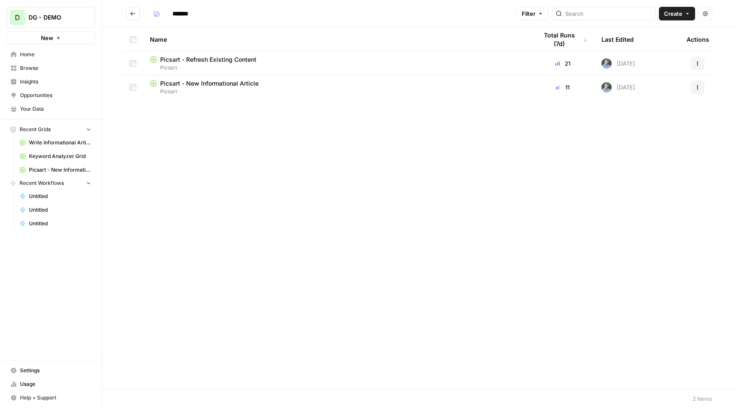
click at [209, 84] on span "Picsart - New Informational Article" at bounding box center [209, 83] width 98 height 9
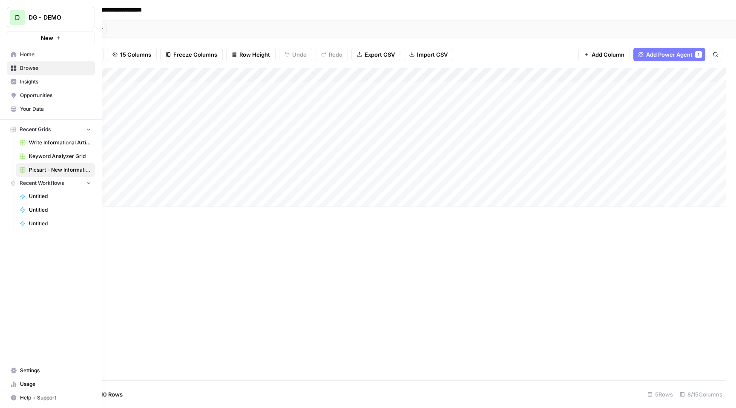
click at [52, 92] on span "Opportunities" at bounding box center [55, 96] width 71 height 8
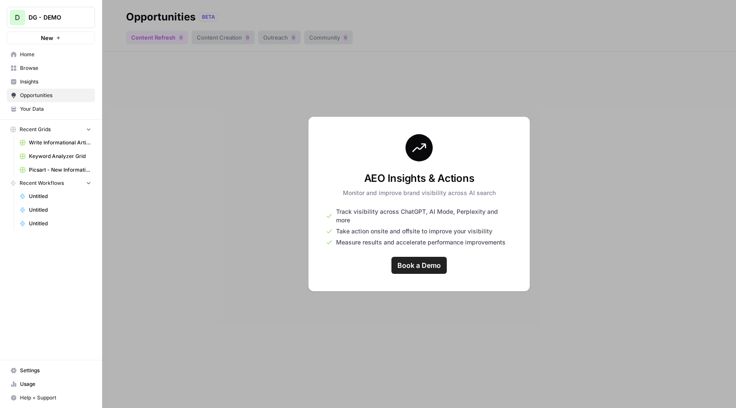
click at [54, 84] on span "Insights" at bounding box center [55, 82] width 71 height 8
click at [42, 92] on span "Opportunities" at bounding box center [55, 96] width 71 height 8
click at [40, 70] on span "Browse" at bounding box center [55, 68] width 71 height 8
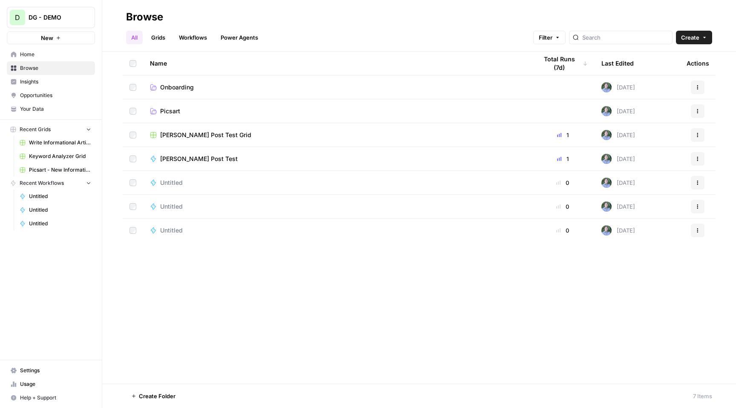
click at [52, 107] on span "Your Data" at bounding box center [55, 109] width 71 height 8
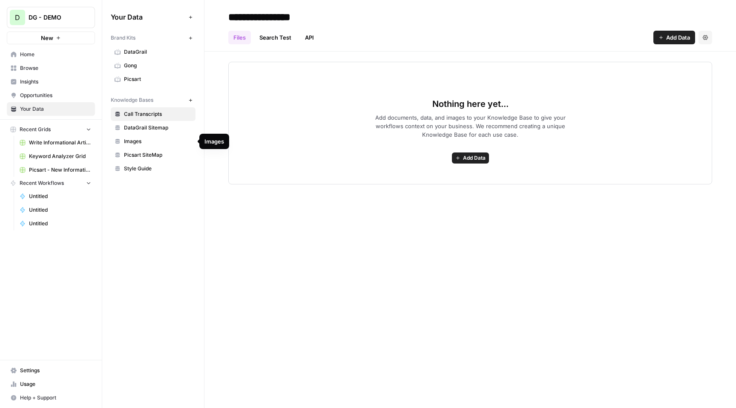
click at [147, 75] on link "Picsart" at bounding box center [153, 79] width 85 height 14
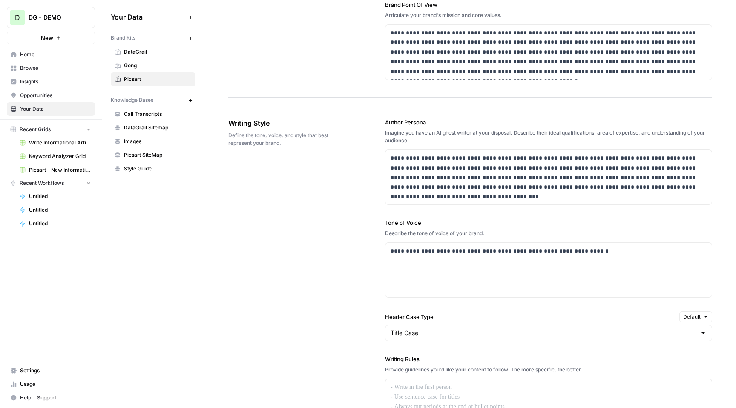
scroll to position [401, 0]
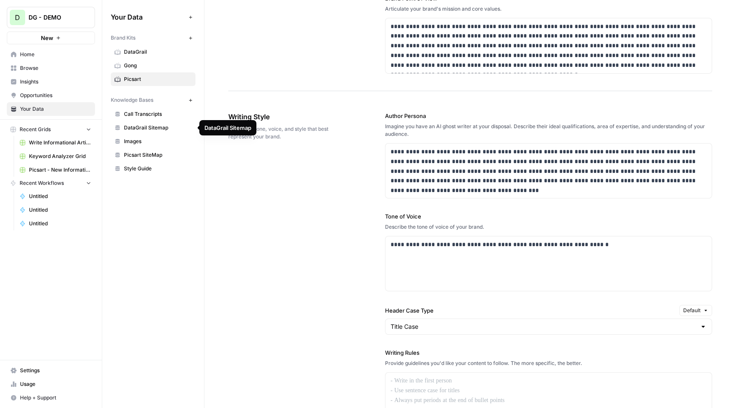
click at [150, 155] on span "Picsart SiteMap" at bounding box center [158, 155] width 68 height 8
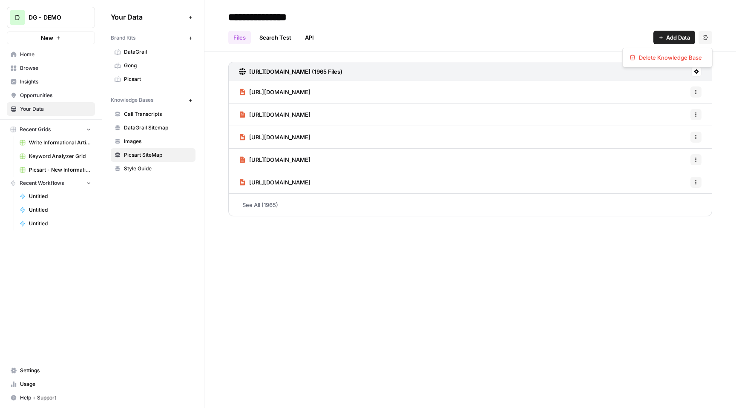
click at [709, 36] on button "Settings" at bounding box center [706, 38] width 14 height 14
click at [584, 32] on div "Files Search Test API Add Data Settings" at bounding box center [470, 34] width 484 height 20
click at [685, 38] on span "Add Data" at bounding box center [678, 37] width 24 height 9
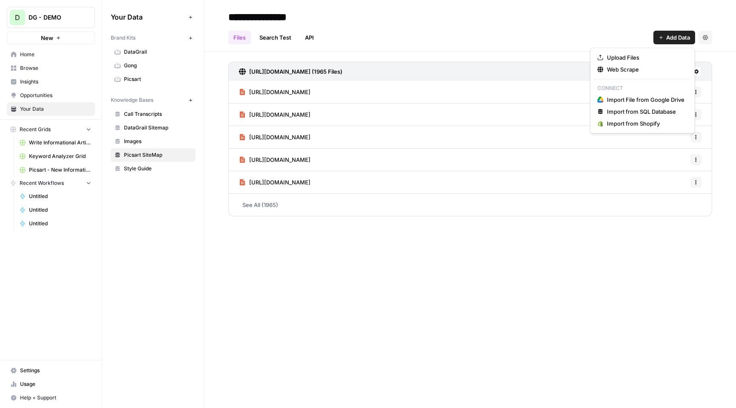
click at [436, 21] on div "**********" at bounding box center [470, 17] width 484 height 14
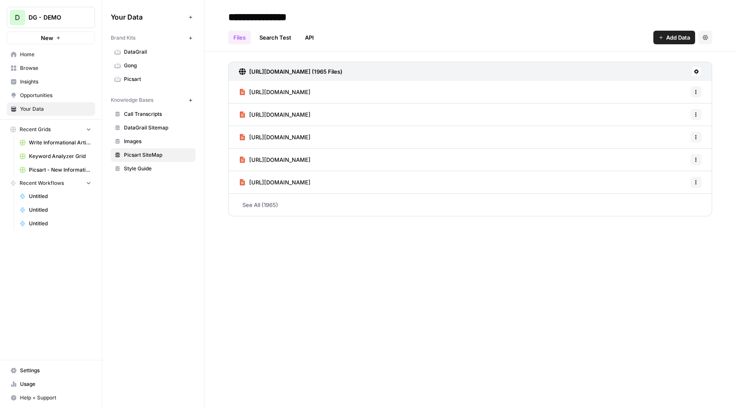
click at [53, 69] on span "Browse" at bounding box center [55, 68] width 71 height 8
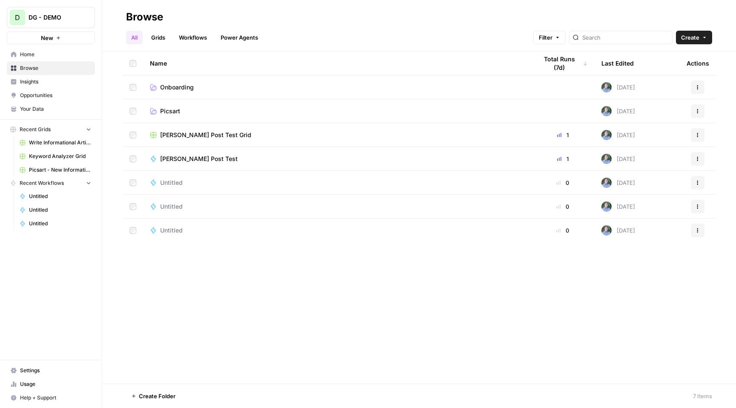
click at [160, 112] on span "Picsart" at bounding box center [170, 111] width 20 height 9
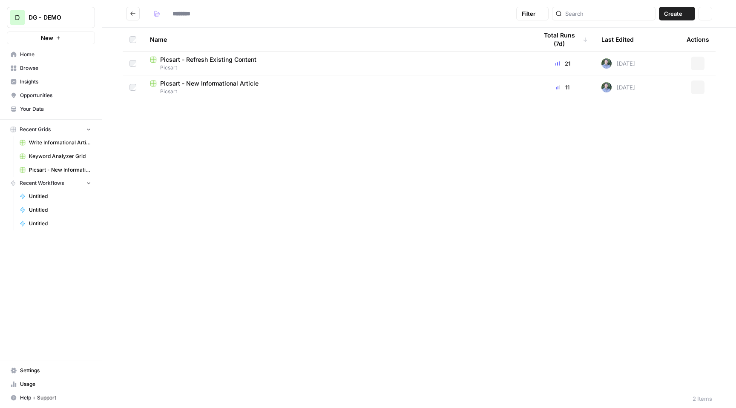
type input "*******"
click at [213, 84] on span "Picsart - New Informational Article" at bounding box center [209, 83] width 98 height 9
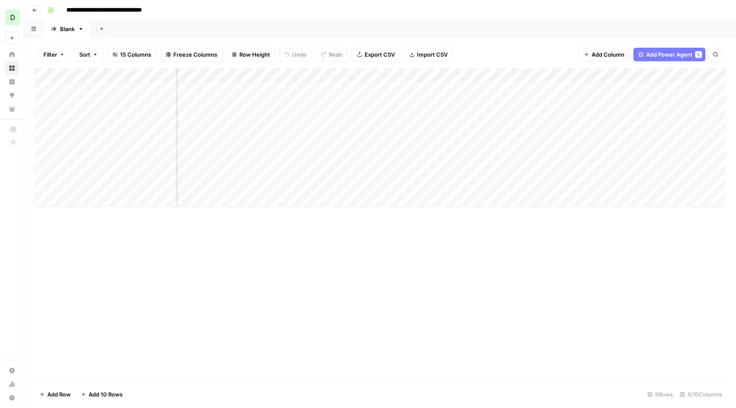
scroll to position [0, 200]
click at [669, 89] on div "Add Column" at bounding box center [381, 137] width 692 height 139
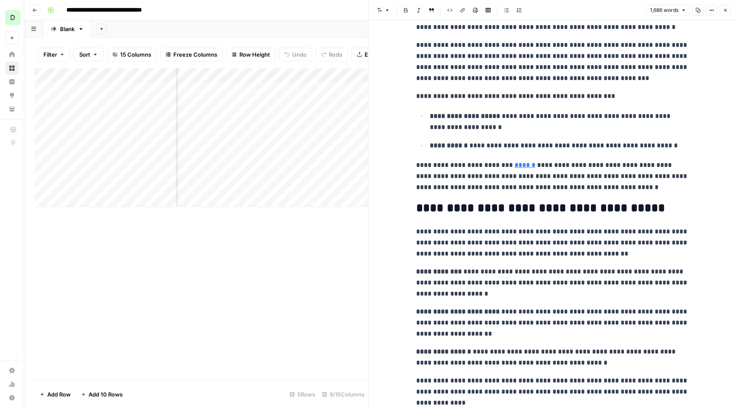
scroll to position [208, 0]
click at [727, 10] on icon "button" at bounding box center [725, 10] width 5 height 5
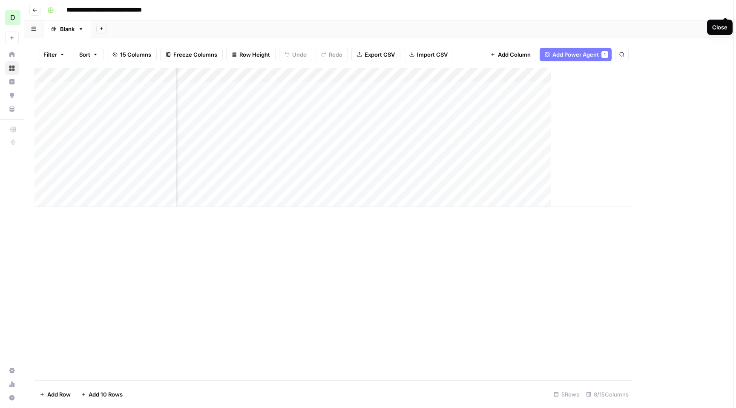
scroll to position [0, 190]
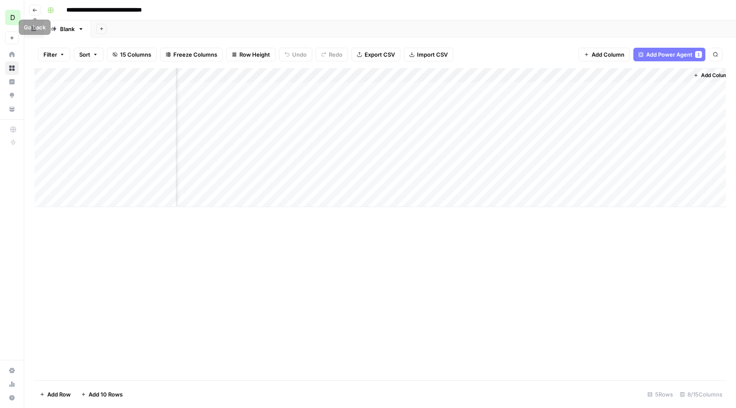
click at [123, 11] on input "**********" at bounding box center [116, 10] width 107 height 14
click at [36, 11] on icon "button" at bounding box center [34, 10] width 5 height 5
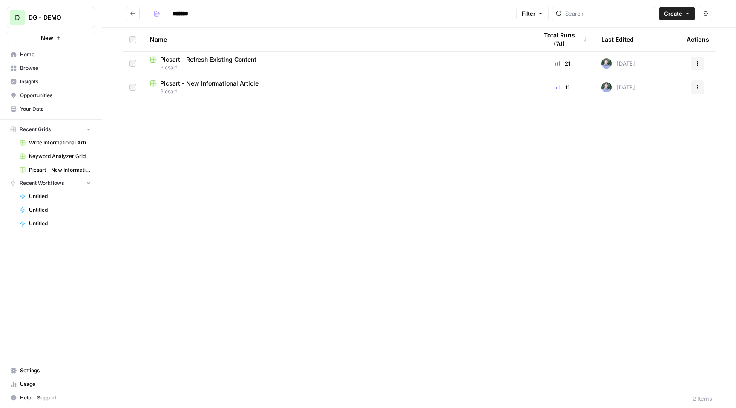
click at [204, 60] on span "Picsart - Refresh Existing Content" at bounding box center [208, 59] width 96 height 9
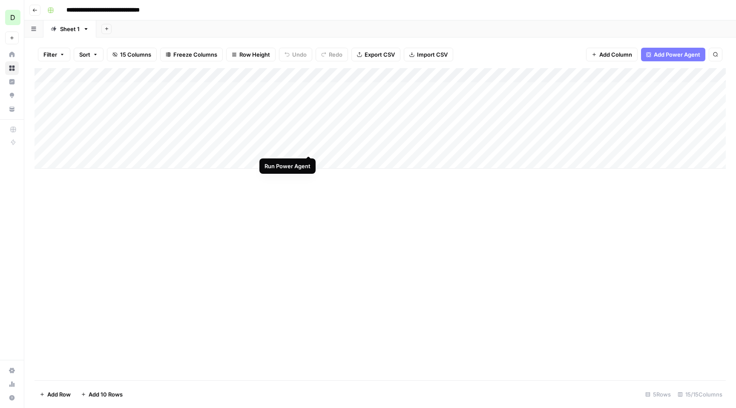
click at [309, 147] on div "Add Column" at bounding box center [381, 118] width 692 height 101
click at [676, 89] on div "Add Column" at bounding box center [381, 118] width 692 height 101
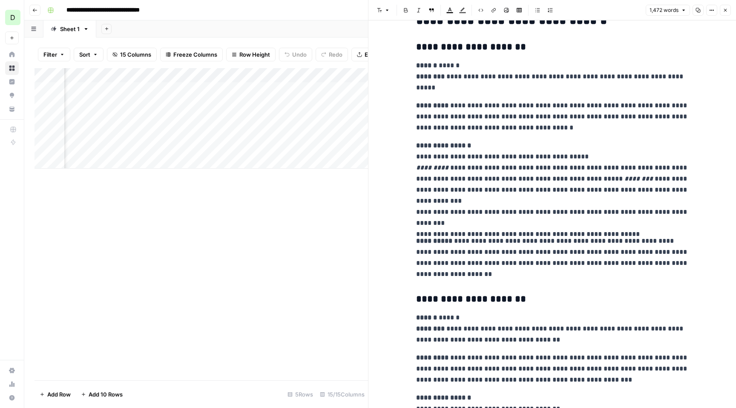
scroll to position [1419, 0]
click at [727, 9] on icon "button" at bounding box center [725, 10] width 5 height 5
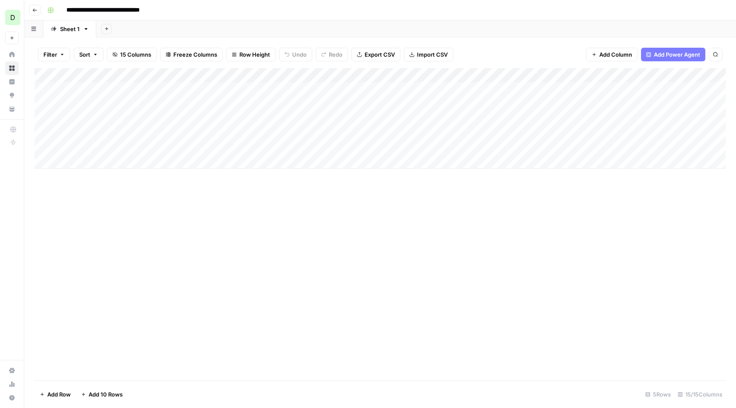
click at [156, 90] on div "Add Column" at bounding box center [381, 118] width 692 height 101
click at [205, 88] on div "Add Column" at bounding box center [381, 118] width 692 height 101
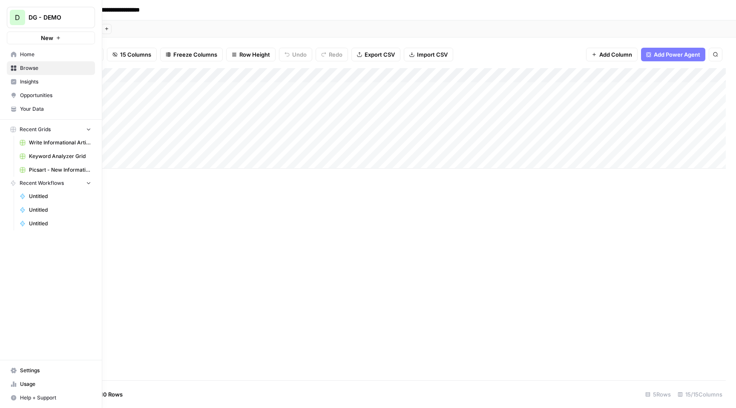
click at [62, 26] on button "D DG - DEMO" at bounding box center [51, 17] width 88 height 21
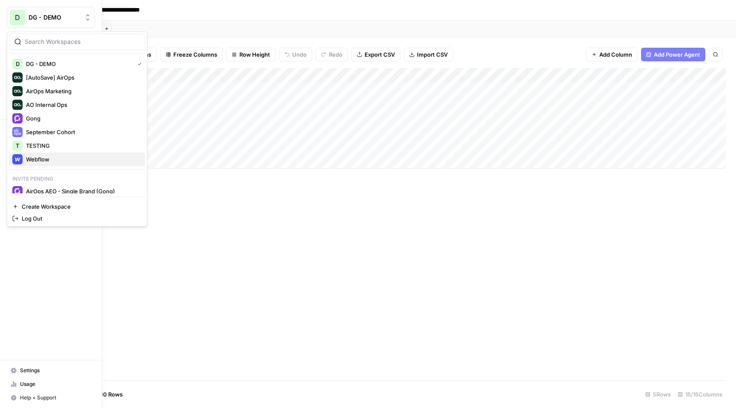
click at [43, 156] on span "Webflow" at bounding box center [82, 159] width 112 height 9
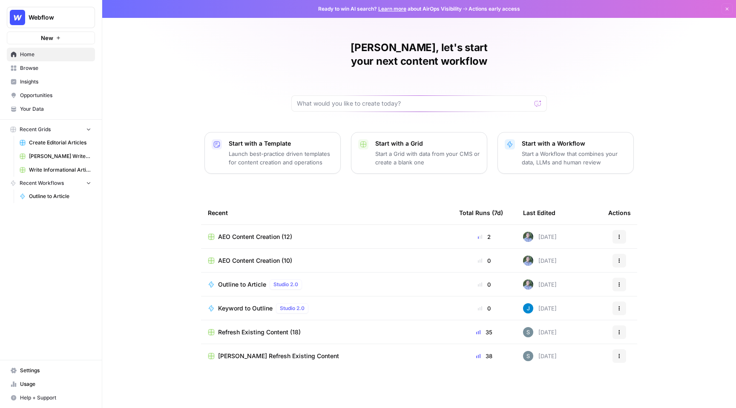
click at [61, 24] on button "Webflow" at bounding box center [51, 17] width 88 height 21
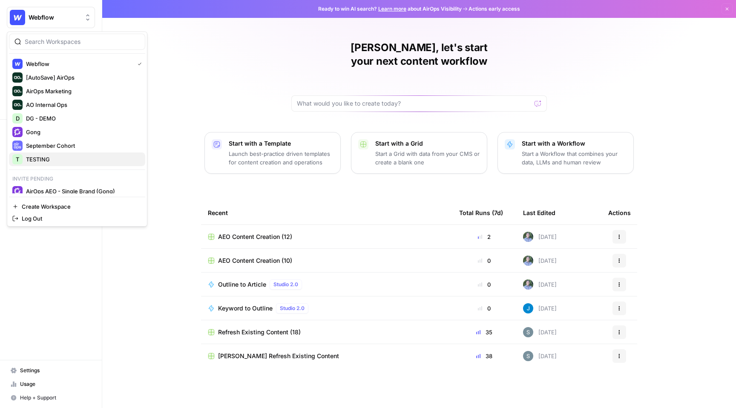
click at [47, 158] on span "TESTING" at bounding box center [82, 159] width 112 height 9
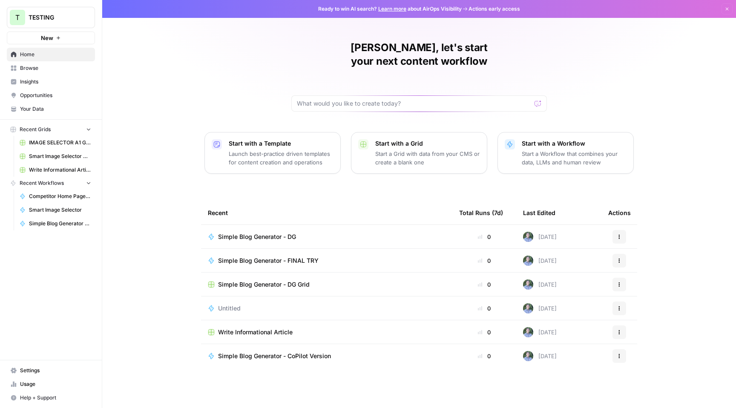
click at [38, 83] on span "Insights" at bounding box center [55, 82] width 71 height 8
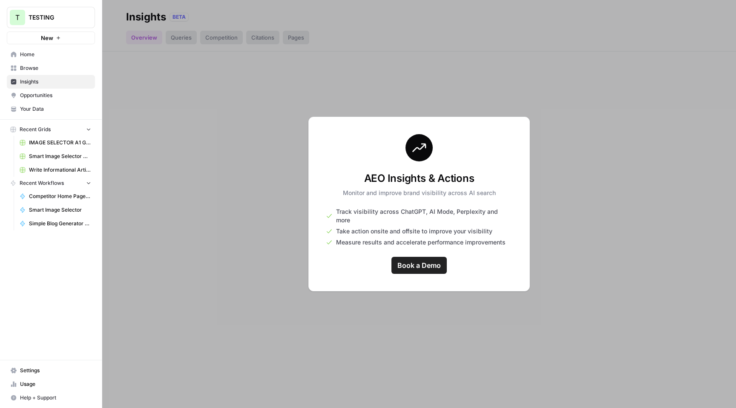
click at [48, 96] on span "Opportunities" at bounding box center [55, 96] width 71 height 8
click at [56, 21] on span "TESTING" at bounding box center [55, 17] width 52 height 9
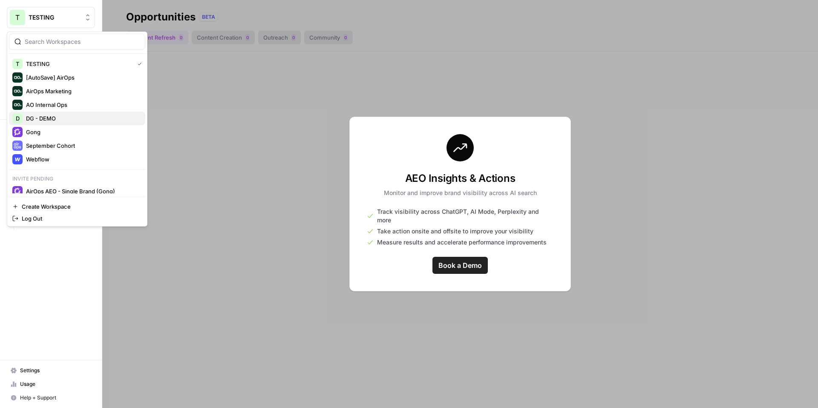
click at [52, 120] on span "DG - DEMO" at bounding box center [82, 118] width 112 height 9
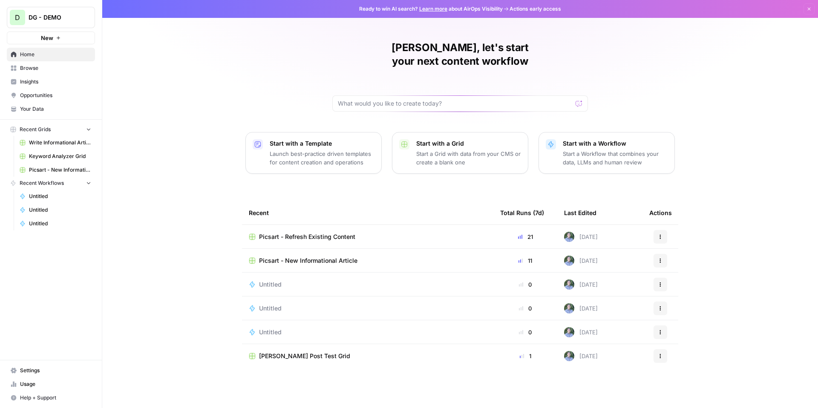
click at [62, 70] on span "Browse" at bounding box center [55, 68] width 71 height 8
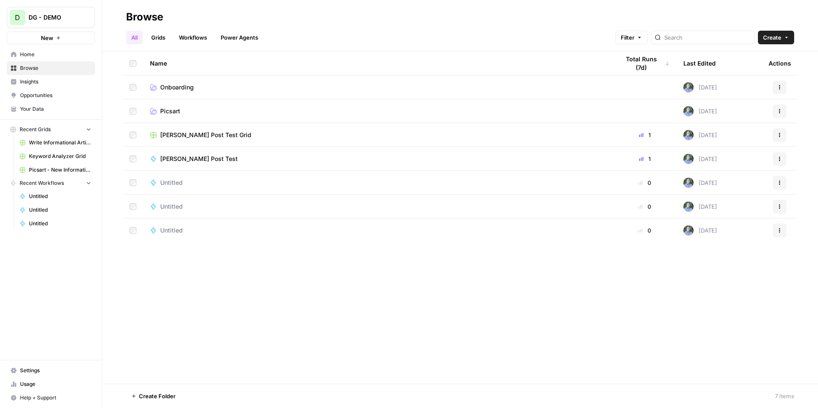
click at [169, 111] on span "Picsart" at bounding box center [170, 111] width 20 height 9
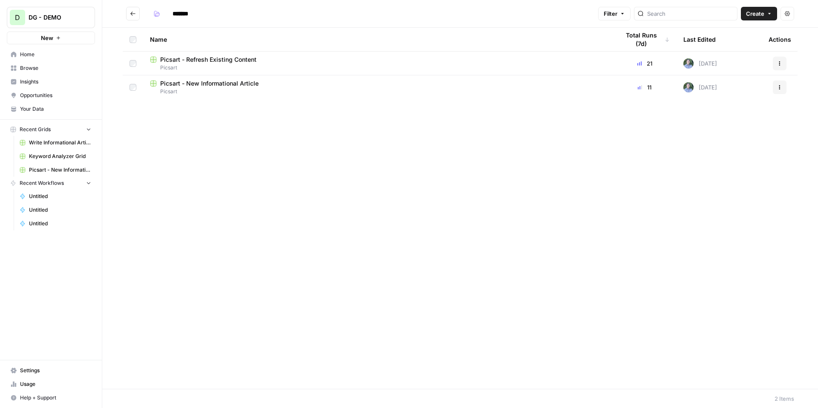
click at [48, 85] on span "Insights" at bounding box center [55, 82] width 71 height 8
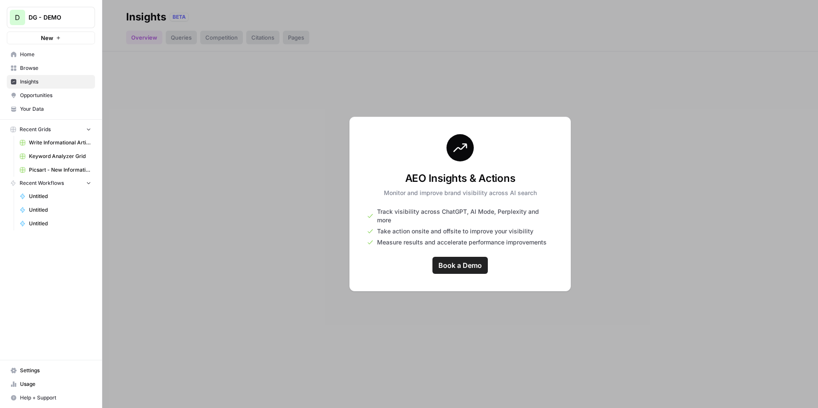
click at [49, 94] on span "Opportunities" at bounding box center [55, 96] width 71 height 8
click at [72, 22] on button "D DG - DEMO" at bounding box center [51, 17] width 88 height 21
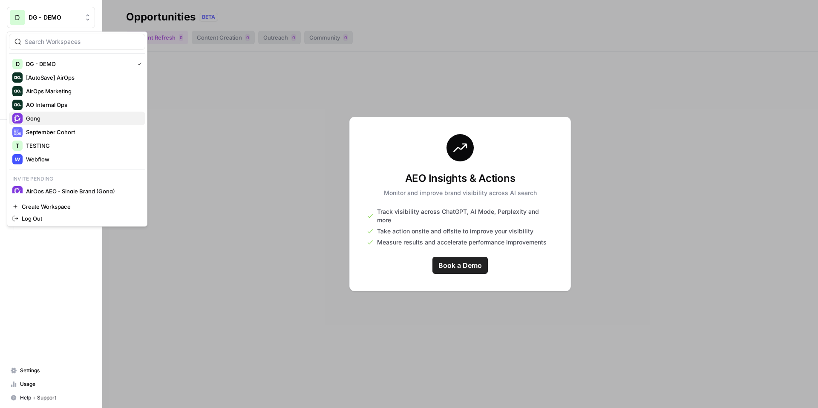
click at [52, 116] on span "Gong" at bounding box center [82, 118] width 112 height 9
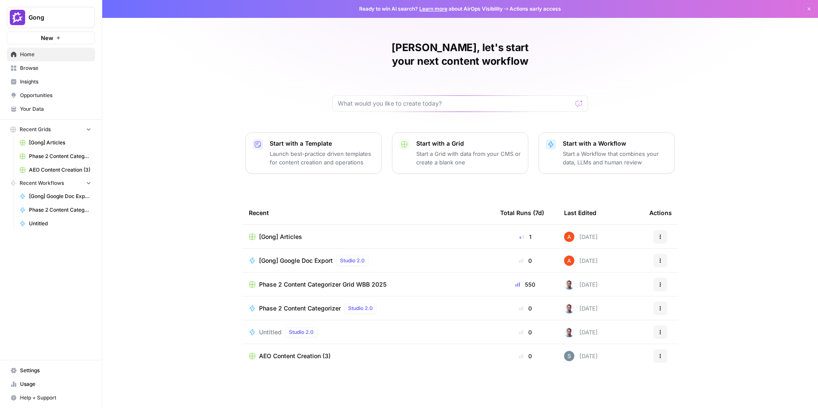
click at [62, 107] on span "Your Data" at bounding box center [55, 109] width 71 height 8
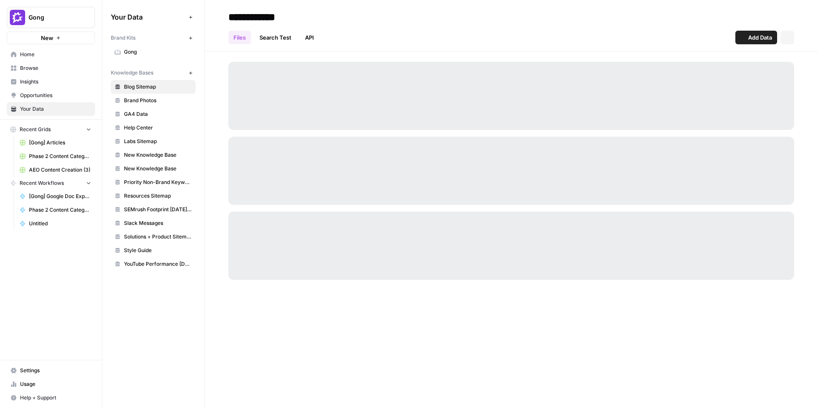
click at [67, 95] on span "Opportunities" at bounding box center [55, 96] width 71 height 8
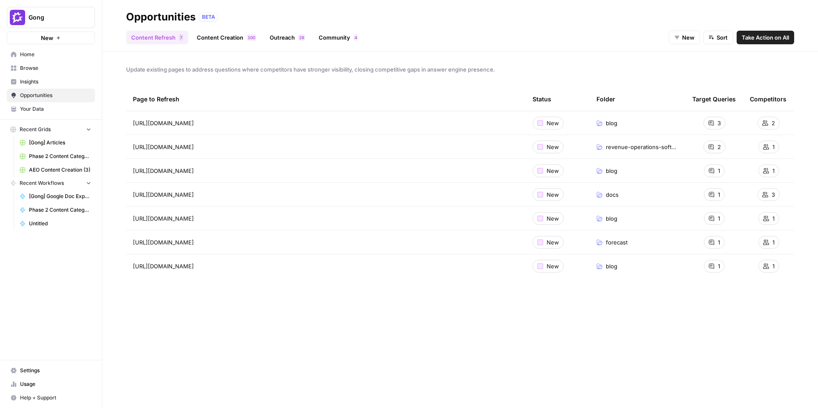
click at [63, 89] on link "Opportunities" at bounding box center [51, 96] width 88 height 14
click at [59, 83] on span "Insights" at bounding box center [55, 82] width 71 height 8
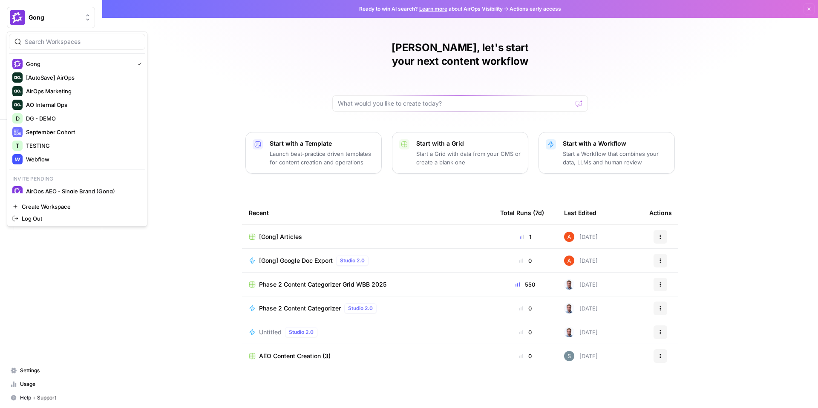
click at [77, 24] on button "Gong" at bounding box center [51, 17] width 88 height 21
click at [91, 191] on span "AirOps AEO - Single Brand (Gong)" at bounding box center [82, 191] width 112 height 9
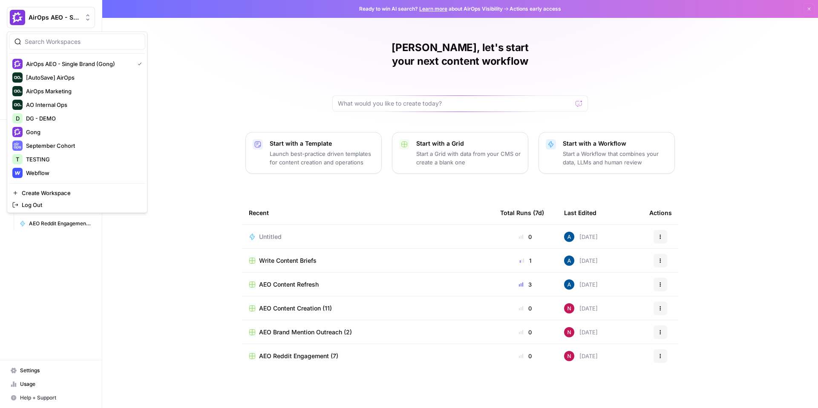
click at [55, 20] on span "AirOps AEO - Single Brand (Gong)" at bounding box center [55, 17] width 52 height 9
click at [67, 131] on span "Gong" at bounding box center [82, 132] width 112 height 9
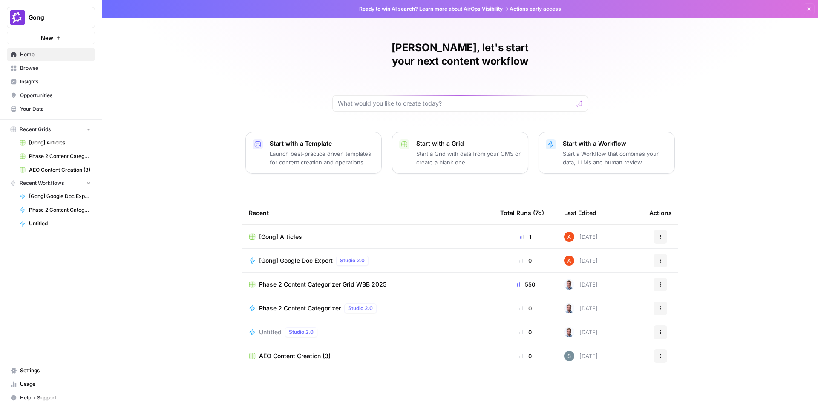
click at [59, 86] on link "Insights" at bounding box center [51, 82] width 88 height 14
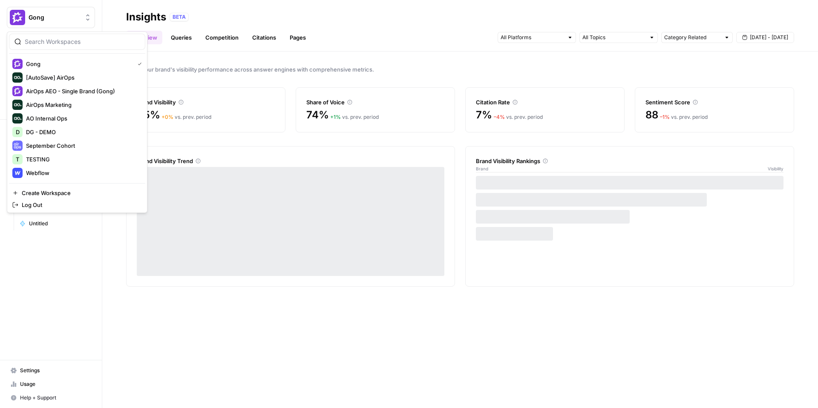
click at [61, 23] on button "Gong" at bounding box center [51, 17] width 88 height 21
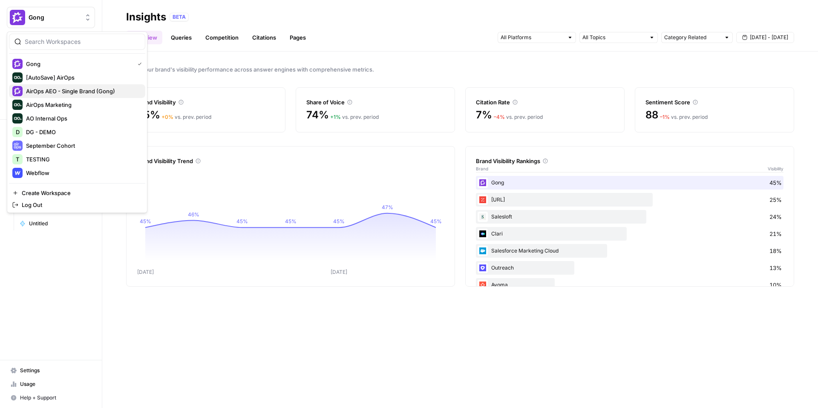
click at [117, 95] on span "AirOps AEO - Single Brand (Gong)" at bounding box center [82, 91] width 112 height 9
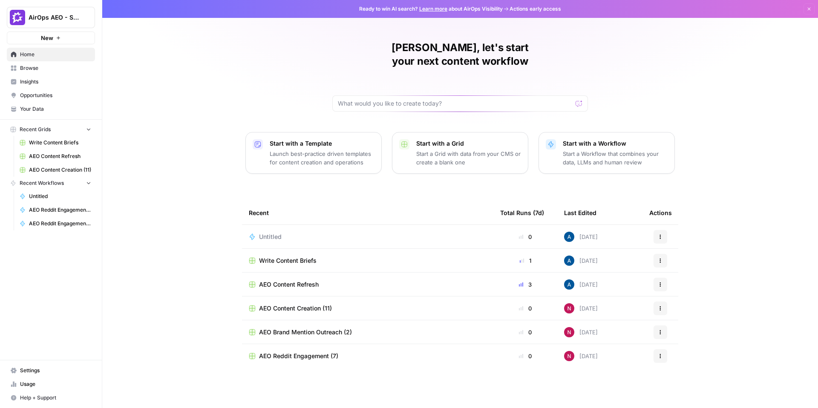
click at [40, 83] on span "Insights" at bounding box center [55, 82] width 71 height 8
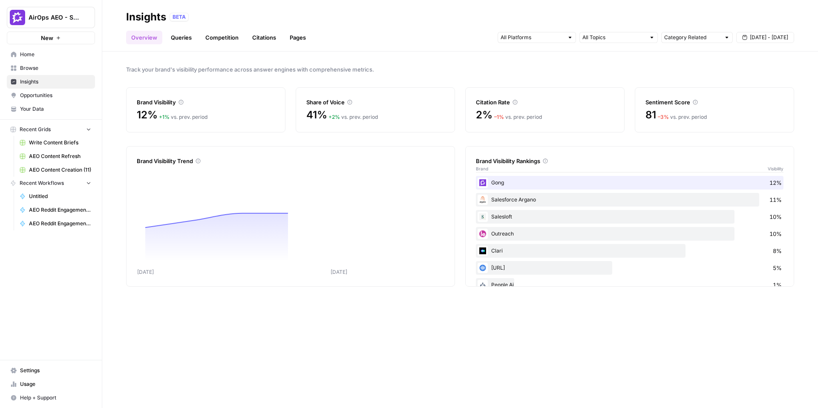
click at [221, 39] on link "Competition" at bounding box center [221, 38] width 43 height 14
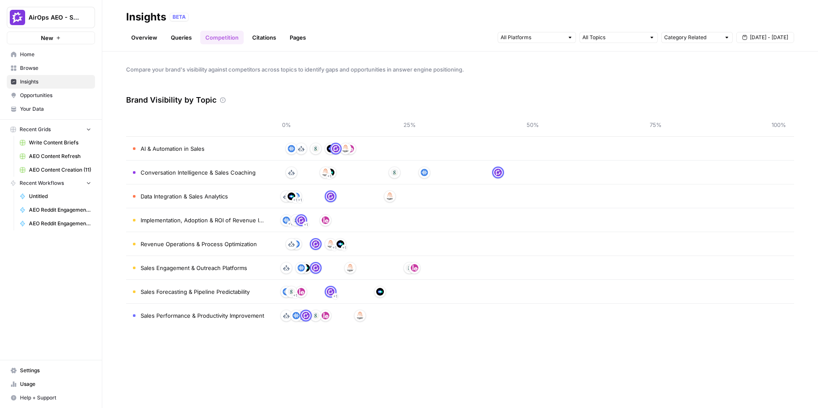
click at [178, 35] on link "Queries" at bounding box center [181, 38] width 31 height 14
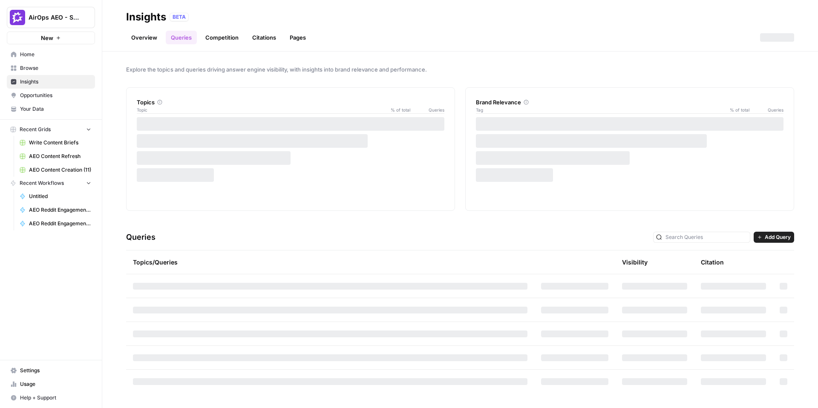
click at [43, 99] on span "Opportunities" at bounding box center [55, 96] width 71 height 8
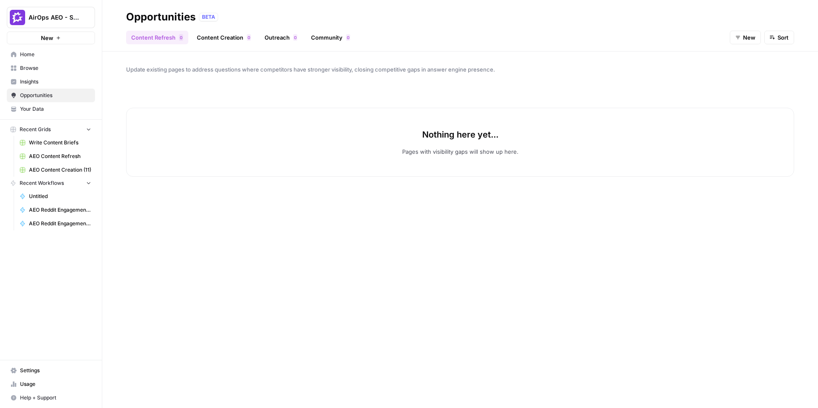
click at [57, 23] on button "AirOps AEO - Single Brand (Gong)" at bounding box center [51, 17] width 88 height 21
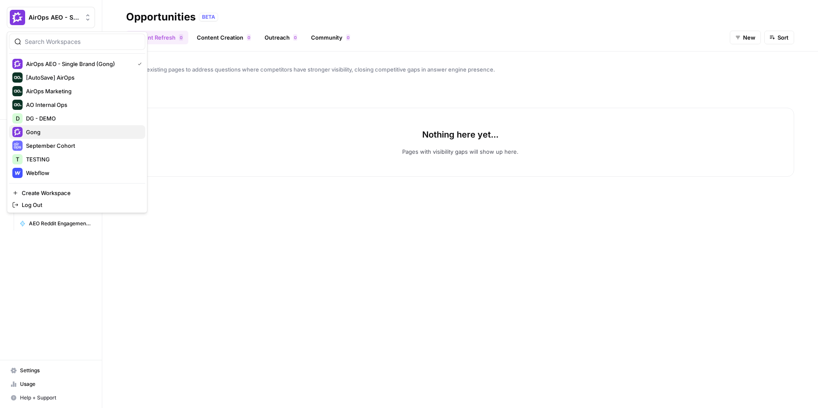
click at [78, 130] on span "Gong" at bounding box center [82, 132] width 112 height 9
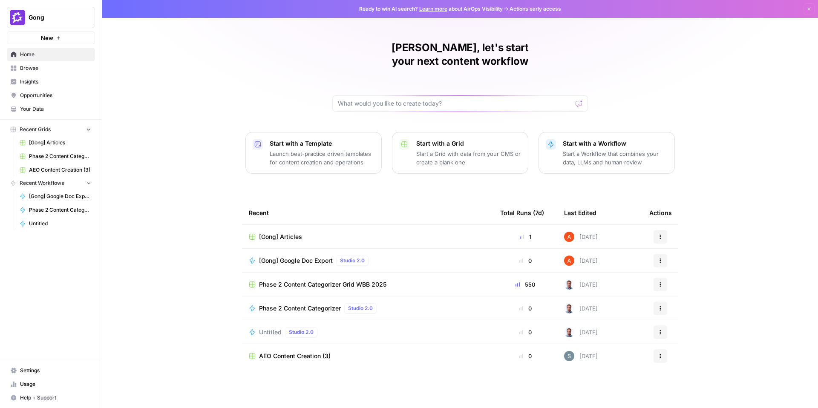
click at [52, 86] on link "Insights" at bounding box center [51, 82] width 88 height 14
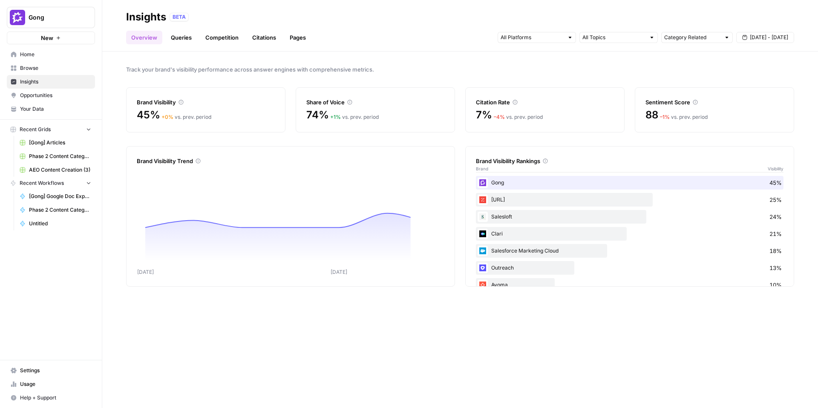
click at [53, 92] on span "Opportunities" at bounding box center [55, 96] width 71 height 8
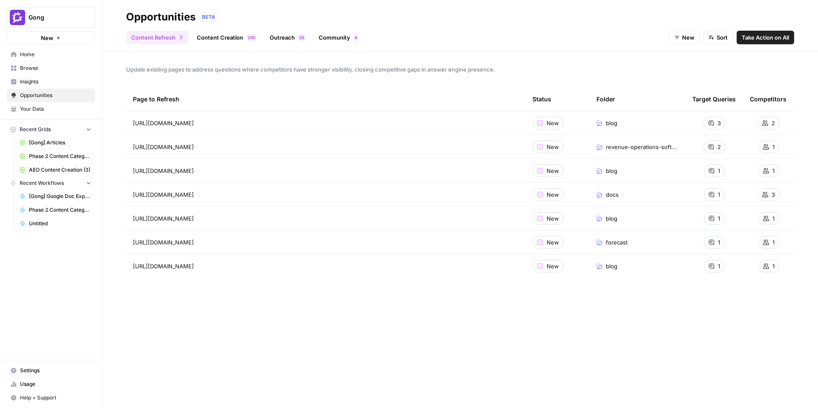
click at [217, 36] on link "Content Creation 0 0 1" at bounding box center [226, 38] width 69 height 14
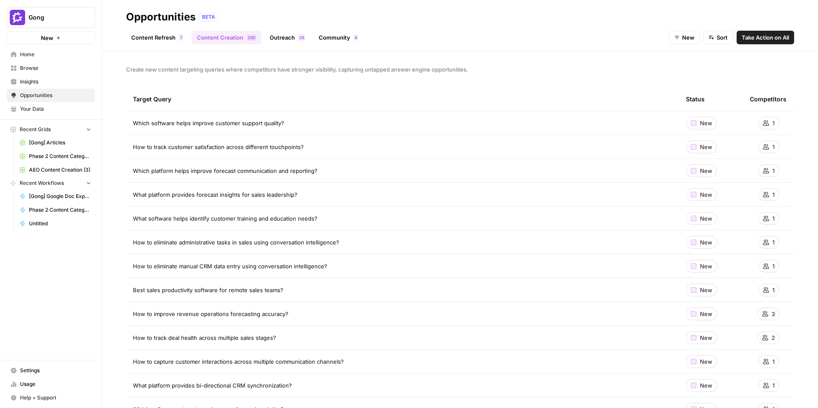
click at [150, 41] on link "Content Refresh 7" at bounding box center [157, 38] width 62 height 14
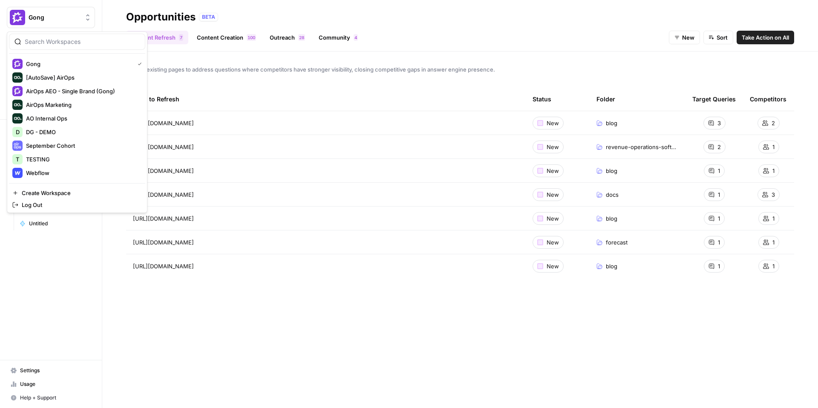
click at [75, 23] on button "Gong" at bounding box center [51, 17] width 88 height 21
click at [106, 3] on header "Opportunities BETA Content Refresh 7 Content Creation 0 0 1 Outreach 8 2 Commun…" at bounding box center [460, 26] width 716 height 52
click at [60, 17] on span "Gong" at bounding box center [55, 17] width 52 height 9
